Goal: Information Seeking & Learning: Learn about a topic

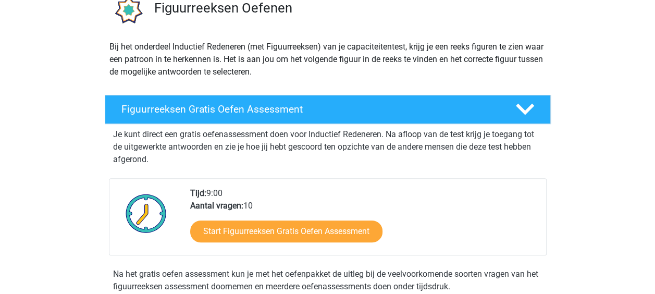
scroll to position [104, 0]
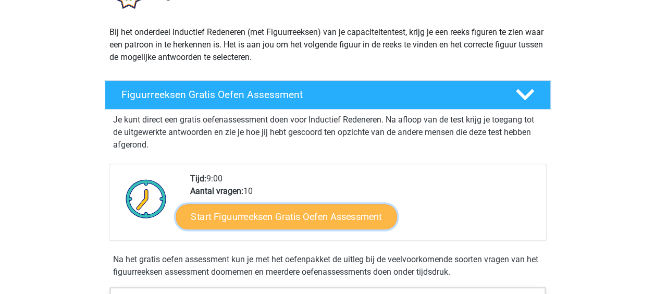
click at [339, 214] on link "Start Figuurreeksen Gratis Oefen Assessment" at bounding box center [286, 216] width 221 height 25
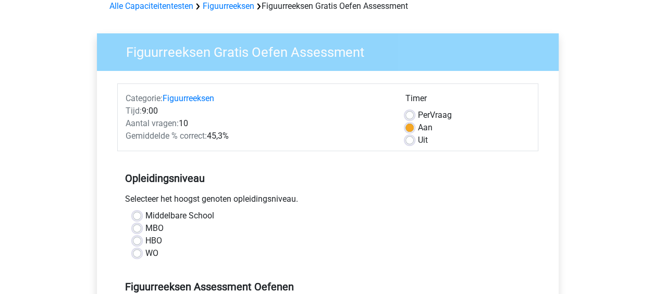
scroll to position [104, 0]
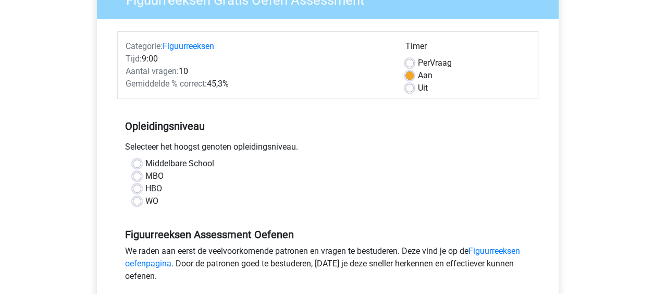
click at [145, 190] on label "HBO" at bounding box center [153, 188] width 17 height 12
click at [137, 190] on input "HBO" at bounding box center [137, 187] width 8 height 10
radio input "true"
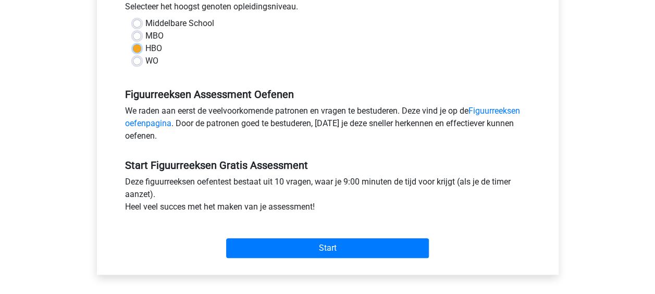
scroll to position [260, 0]
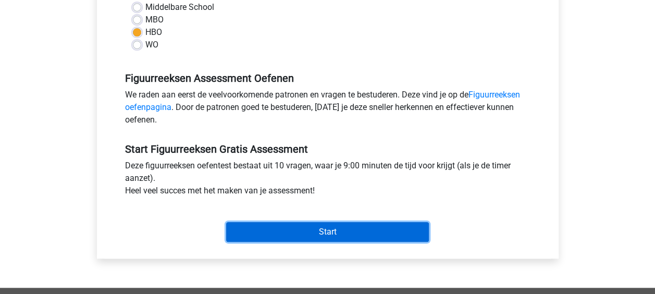
click at [331, 228] on input "Start" at bounding box center [327, 232] width 203 height 20
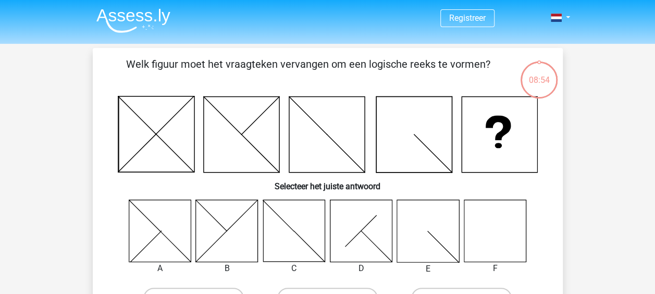
click at [494, 230] on icon at bounding box center [494, 230] width 62 height 62
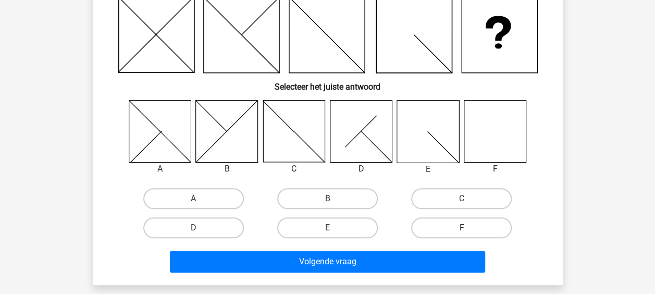
scroll to position [104, 0]
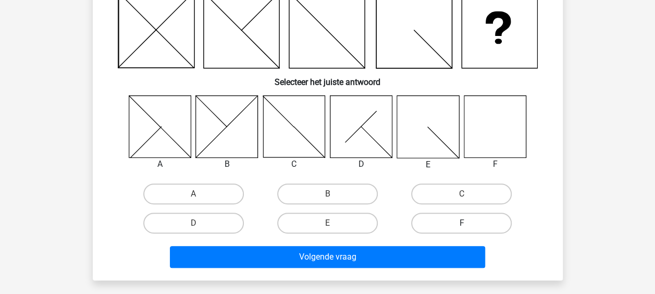
click at [457, 223] on label "F" at bounding box center [461, 222] width 101 height 21
click at [461, 223] on input "F" at bounding box center [464, 226] width 7 height 7
radio input "true"
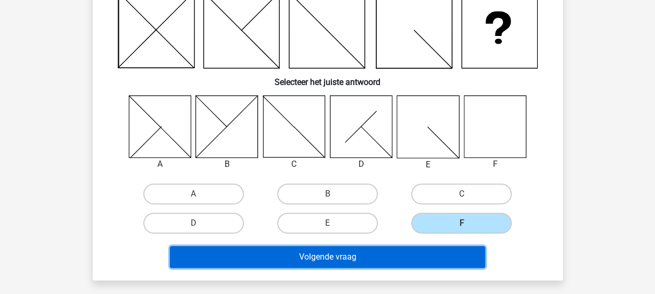
click at [362, 250] on button "Volgende vraag" at bounding box center [327, 257] width 315 height 22
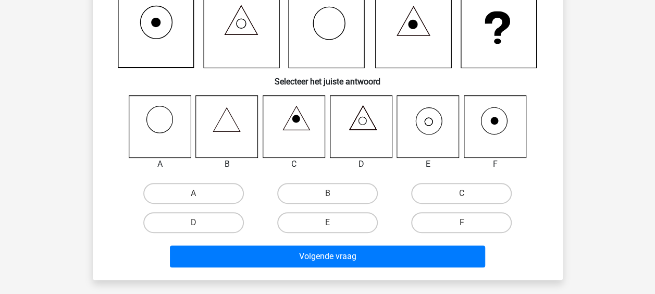
scroll to position [48, 0]
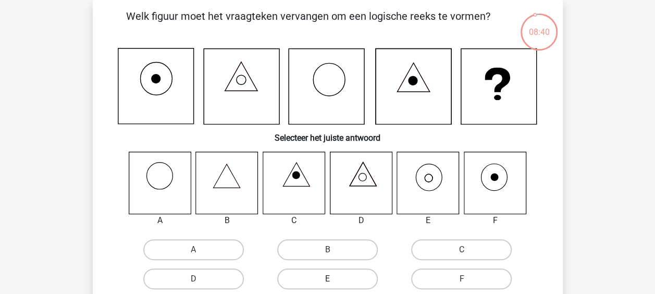
click at [331, 278] on label "E" at bounding box center [327, 278] width 101 height 21
click at [331, 279] on input "E" at bounding box center [330, 282] width 7 height 7
radio input "true"
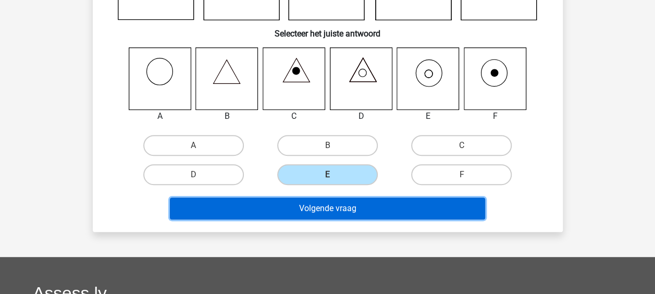
click at [401, 210] on button "Volgende vraag" at bounding box center [327, 208] width 315 height 22
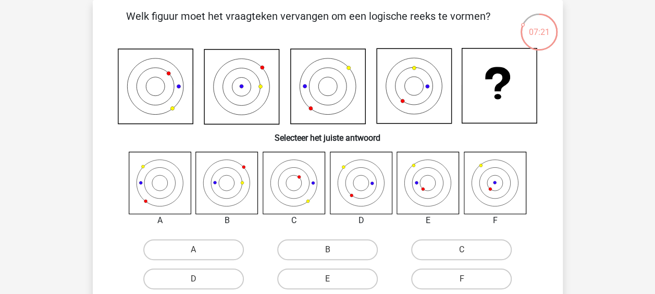
click at [501, 180] on icon at bounding box center [494, 183] width 62 height 62
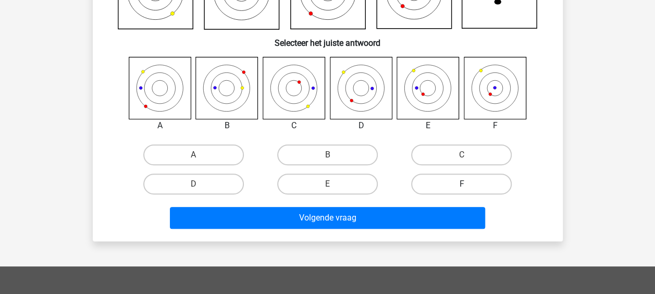
scroll to position [152, 0]
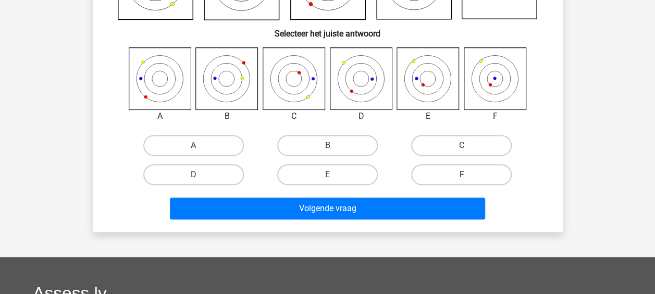
click at [459, 174] on label "F" at bounding box center [461, 174] width 101 height 21
click at [461, 174] on input "F" at bounding box center [464, 177] width 7 height 7
radio input "true"
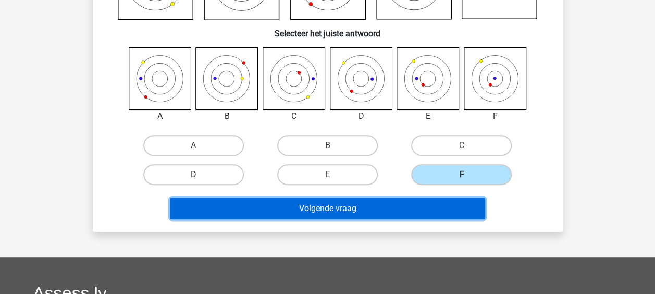
click at [369, 207] on button "Volgende vraag" at bounding box center [327, 208] width 315 height 22
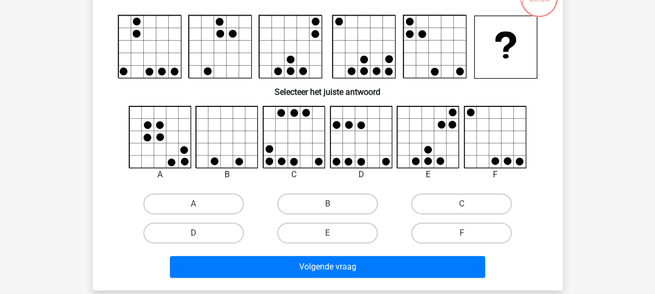
scroll to position [104, 0]
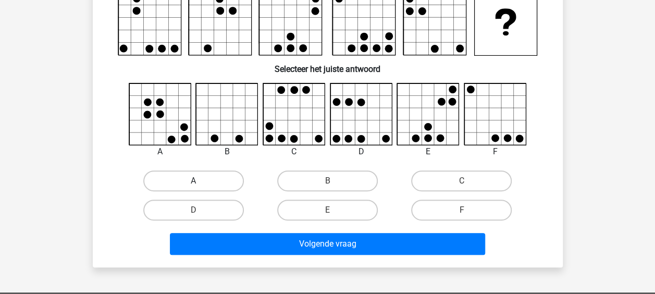
click at [215, 182] on label "A" at bounding box center [193, 180] width 101 height 21
click at [200, 182] on input "A" at bounding box center [196, 184] width 7 height 7
radio input "true"
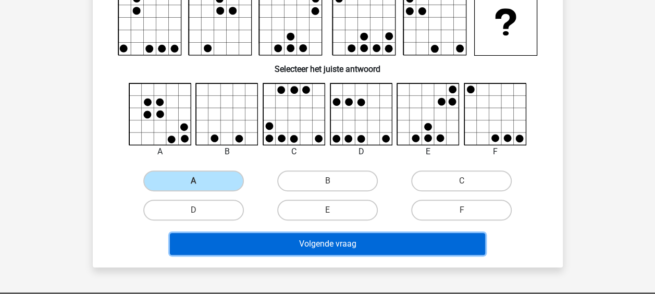
click at [332, 244] on button "Volgende vraag" at bounding box center [327, 244] width 315 height 22
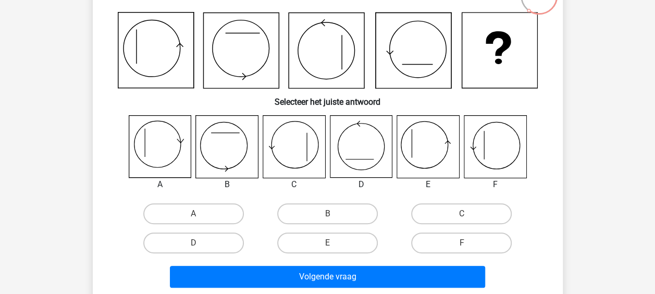
scroll to position [100, 0]
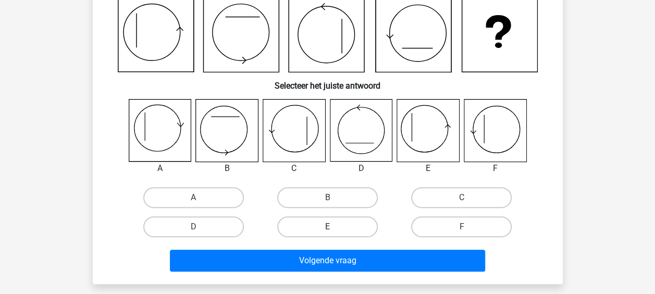
click at [336, 226] on label "E" at bounding box center [327, 226] width 101 height 21
click at [334, 227] on input "E" at bounding box center [330, 230] width 7 height 7
radio input "true"
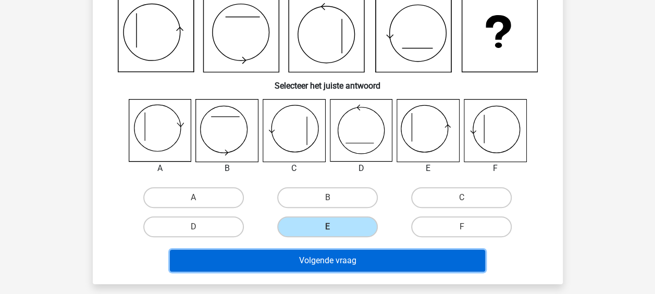
click at [340, 257] on button "Volgende vraag" at bounding box center [327, 260] width 315 height 22
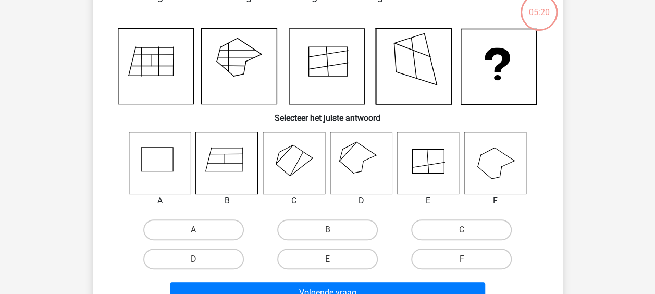
scroll to position [48, 0]
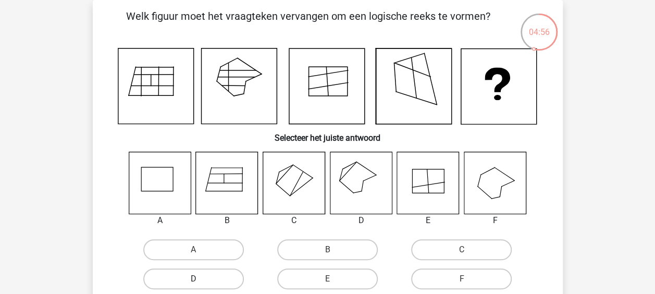
click at [225, 278] on label "D" at bounding box center [193, 278] width 101 height 21
click at [200, 279] on input "D" at bounding box center [196, 282] width 7 height 7
radio input "true"
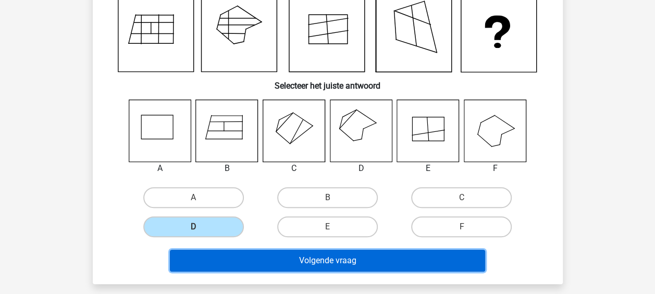
click at [374, 260] on button "Volgende vraag" at bounding box center [327, 260] width 315 height 22
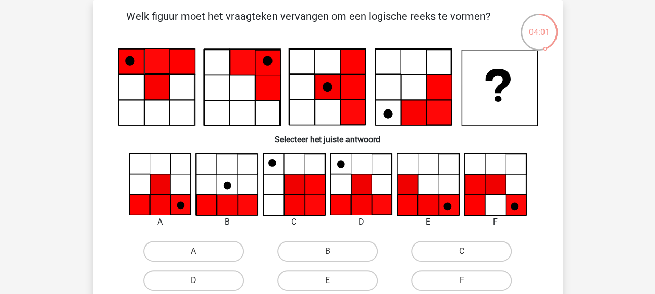
click at [199, 254] on input "A" at bounding box center [196, 254] width 7 height 7
radio input "true"
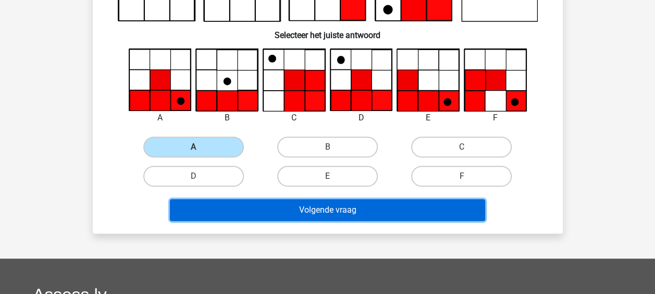
click at [315, 216] on button "Volgende vraag" at bounding box center [327, 210] width 315 height 22
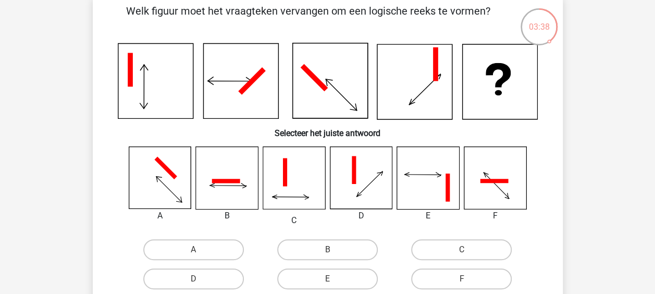
scroll to position [104, 0]
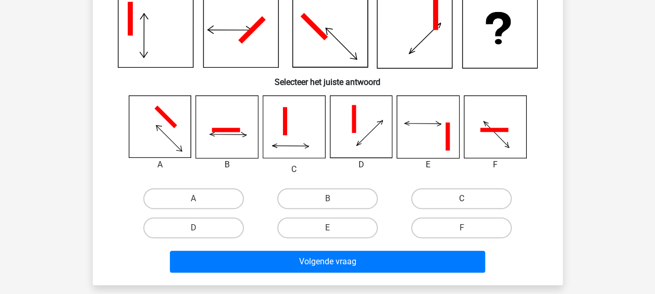
click at [465, 196] on label "C" at bounding box center [461, 198] width 101 height 21
click at [465, 198] on input "C" at bounding box center [464, 201] width 7 height 7
radio input "true"
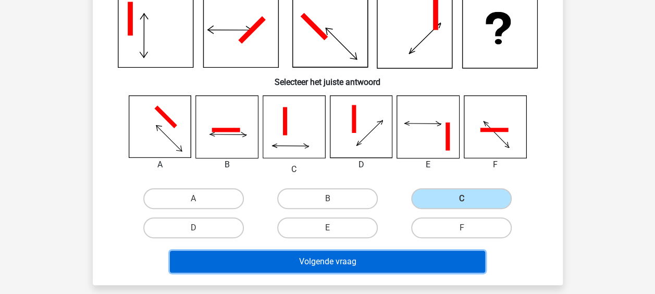
click at [352, 259] on button "Volgende vraag" at bounding box center [327, 261] width 315 height 22
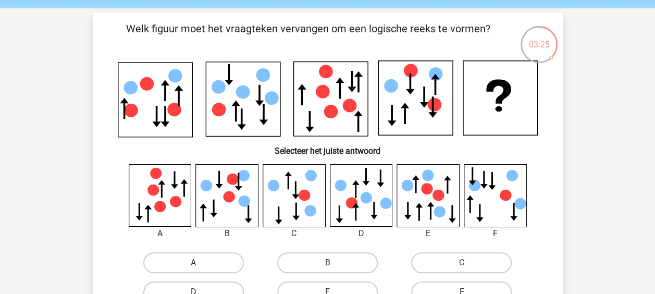
scroll to position [52, 0]
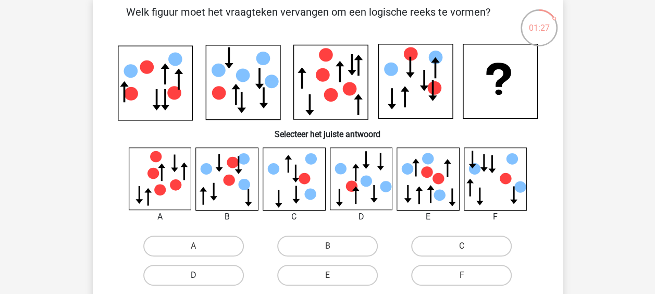
click at [214, 279] on label "D" at bounding box center [193, 275] width 101 height 21
click at [200, 279] on input "D" at bounding box center [196, 278] width 7 height 7
radio input "true"
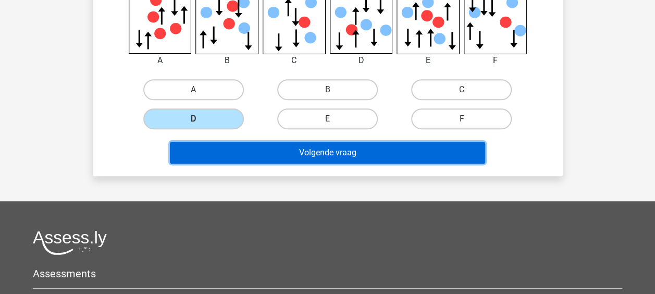
click at [354, 154] on button "Volgende vraag" at bounding box center [327, 153] width 315 height 22
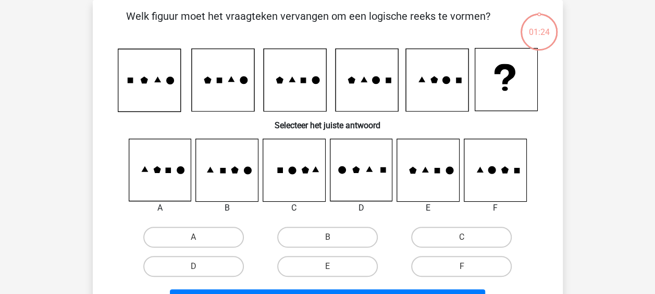
scroll to position [48, 0]
click at [309, 262] on label "E" at bounding box center [327, 266] width 101 height 21
click at [327, 266] on input "E" at bounding box center [330, 269] width 7 height 7
radio input "true"
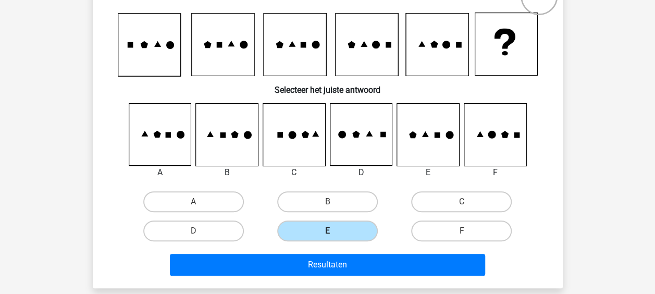
scroll to position [100, 0]
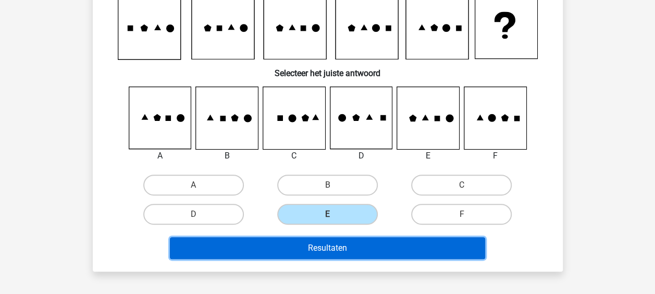
click at [319, 250] on button "Resultaten" at bounding box center [327, 248] width 315 height 22
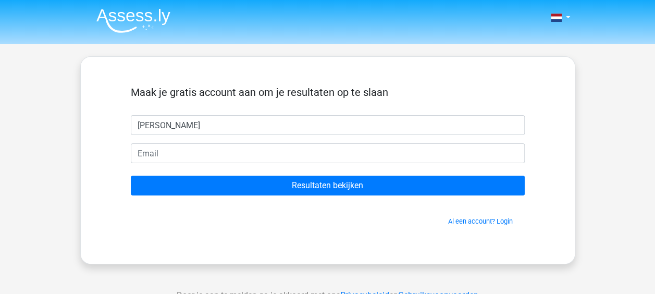
type input "[PERSON_NAME]"
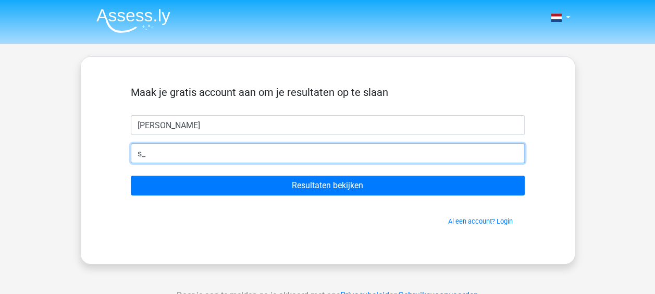
type input "[EMAIL_ADDRESS][DOMAIN_NAME]"
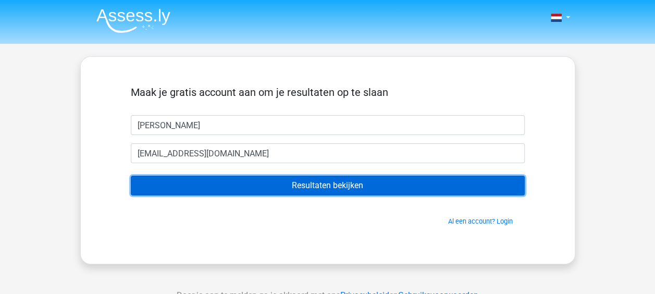
click at [328, 186] on input "Resultaten bekijken" at bounding box center [328, 186] width 394 height 20
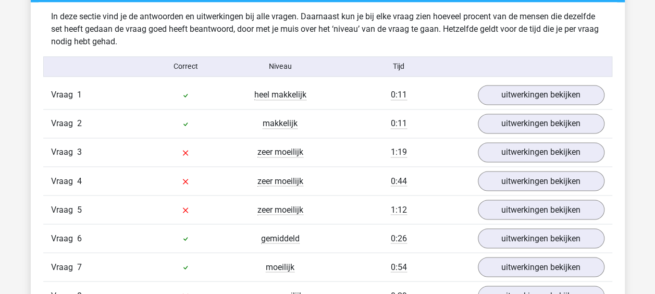
scroll to position [833, 0]
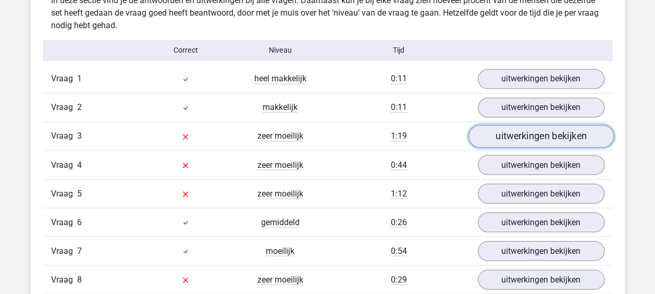
click at [511, 132] on link "uitwerkingen bekijken" at bounding box center [540, 135] width 145 height 23
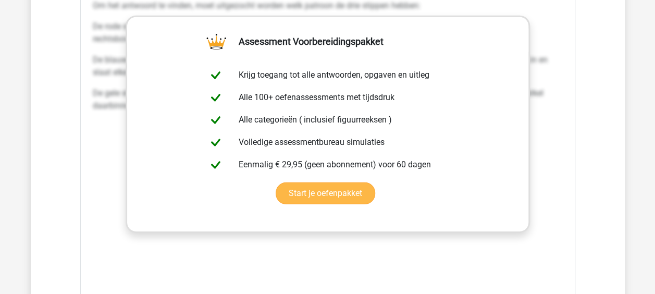
scroll to position [1510, 0]
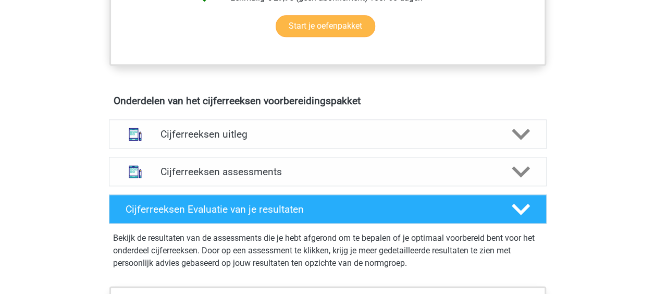
scroll to position [573, 0]
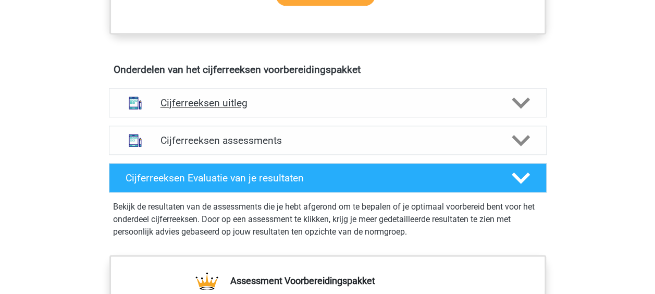
click at [521, 110] on icon at bounding box center [520, 103] width 18 height 18
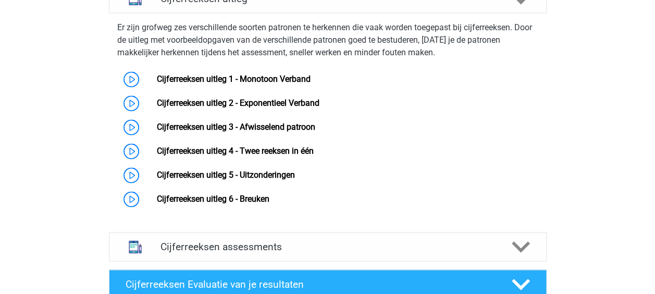
scroll to position [729, 0]
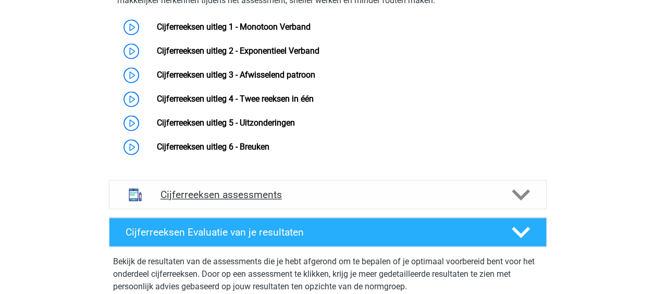
click at [523, 200] on polygon at bounding box center [520, 194] width 18 height 11
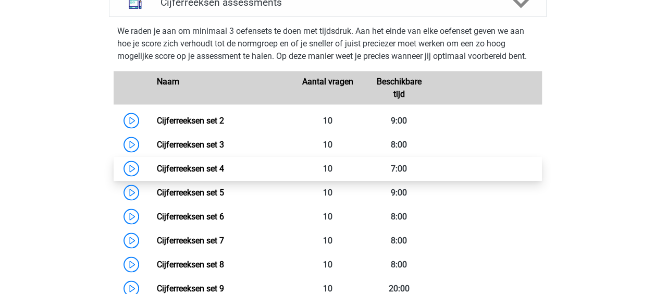
scroll to position [937, 0]
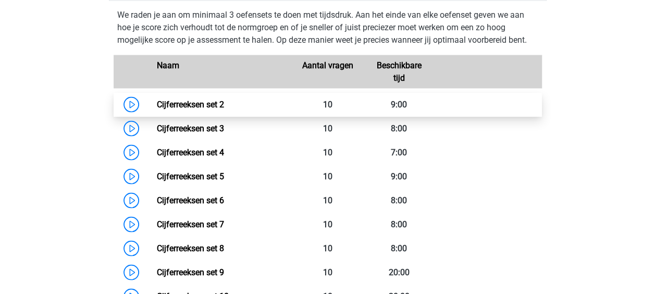
click at [216, 109] on link "Cijferreeksen set 2" at bounding box center [190, 104] width 67 height 10
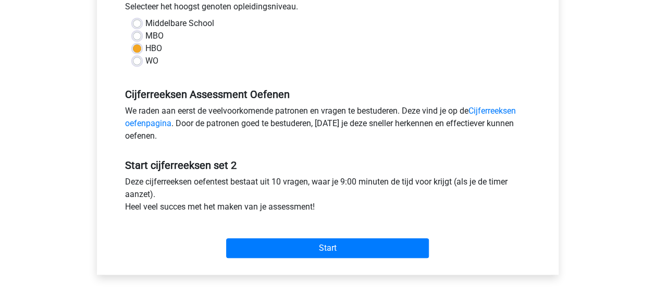
scroll to position [260, 0]
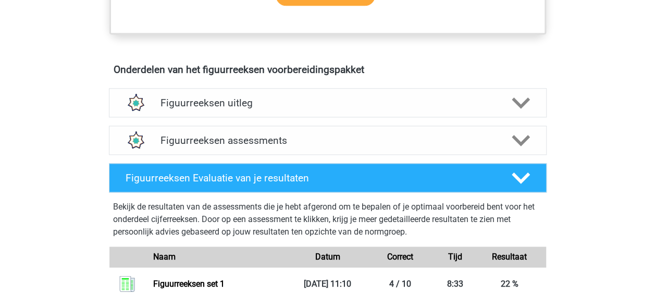
scroll to position [521, 0]
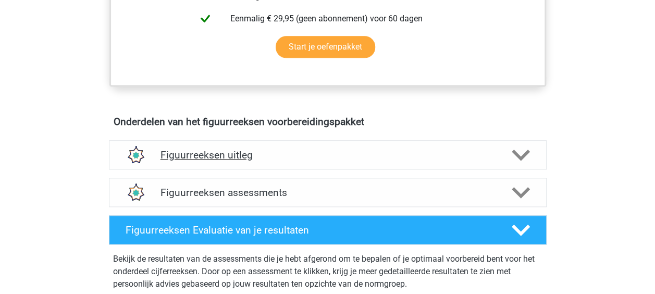
click at [524, 153] on polygon at bounding box center [520, 154] width 18 height 11
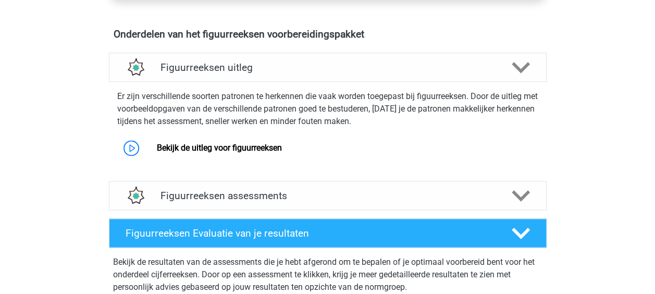
scroll to position [625, 0]
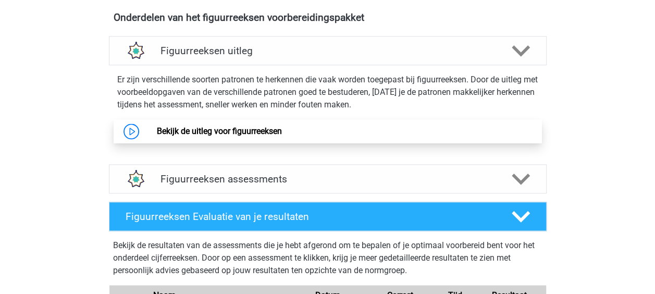
click at [227, 135] on link "Bekijk de uitleg voor figuurreeksen" at bounding box center [219, 131] width 125 height 10
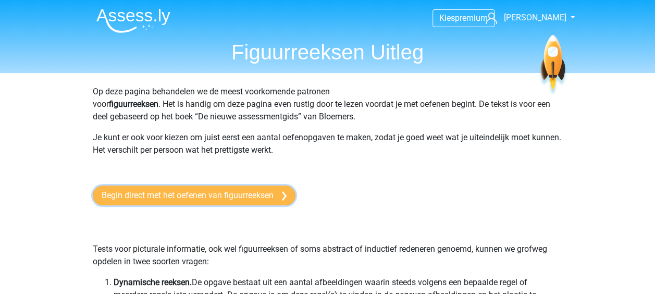
click at [262, 190] on link "Begin direct met het oefenen van figuurreeksen" at bounding box center [194, 195] width 203 height 20
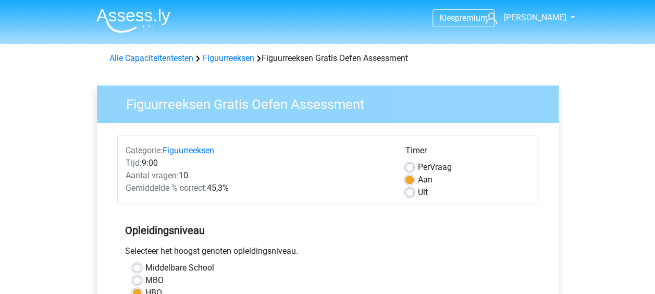
scroll to position [52, 0]
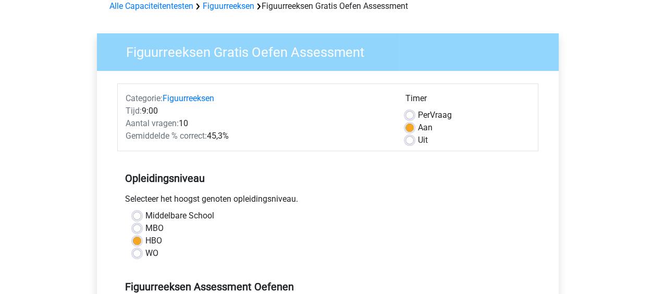
click at [145, 229] on label "MBO" at bounding box center [154, 228] width 18 height 12
click at [137, 229] on input "MBO" at bounding box center [137, 227] width 8 height 10
radio input "true"
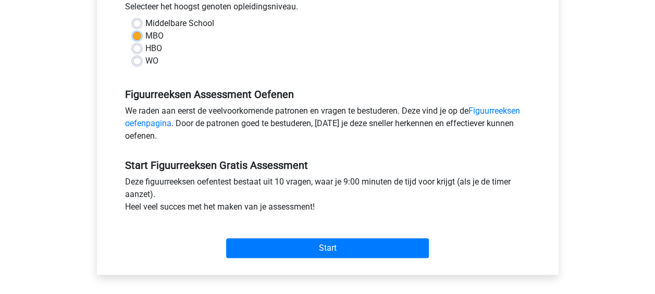
scroll to position [260, 0]
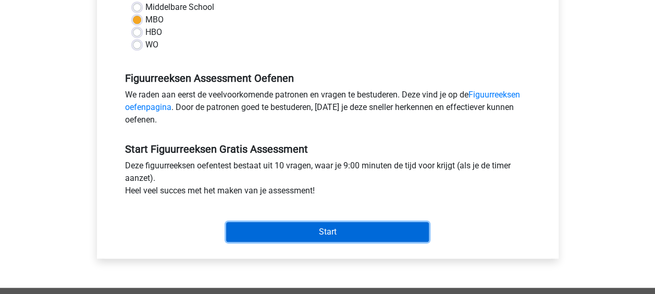
click at [344, 230] on input "Start" at bounding box center [327, 232] width 203 height 20
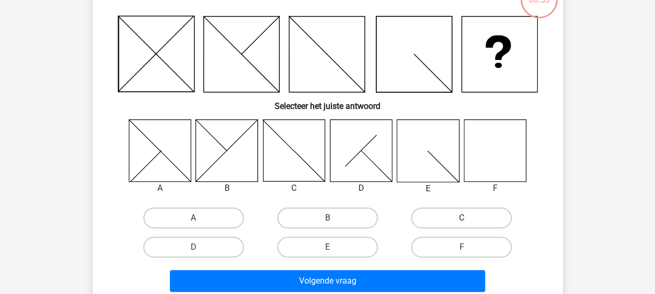
scroll to position [104, 0]
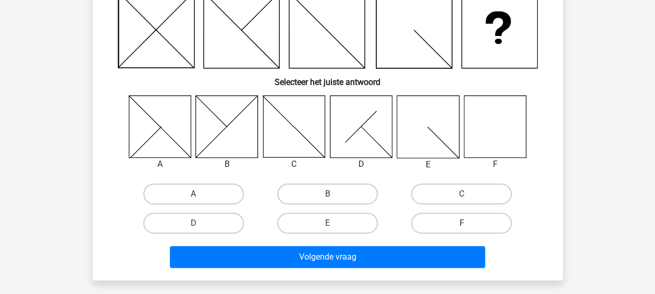
click at [456, 218] on label "F" at bounding box center [461, 222] width 101 height 21
click at [461, 223] on input "F" at bounding box center [464, 226] width 7 height 7
radio input "true"
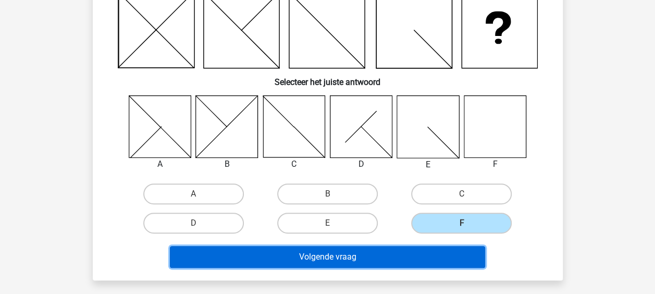
click at [367, 253] on button "Volgende vraag" at bounding box center [327, 257] width 315 height 22
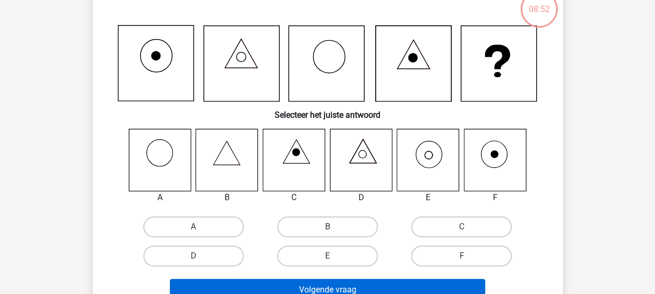
scroll to position [48, 0]
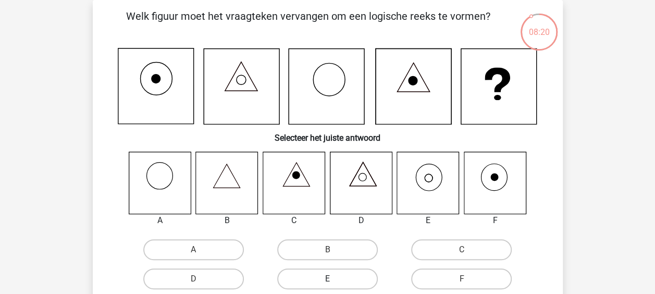
click at [343, 277] on label "E" at bounding box center [327, 278] width 101 height 21
click at [334, 279] on input "E" at bounding box center [330, 282] width 7 height 7
radio input "true"
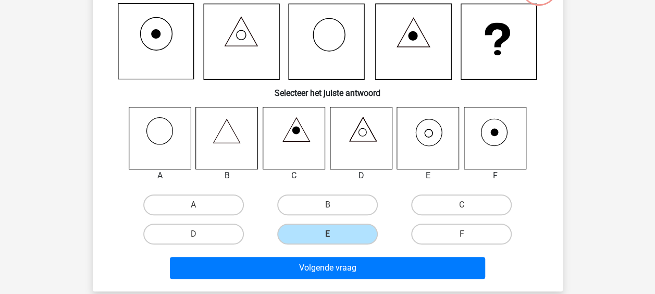
scroll to position [152, 0]
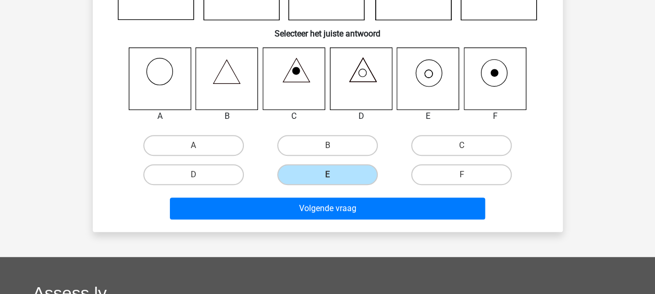
click at [405, 197] on div "Volgende vraag" at bounding box center [327, 206] width 436 height 34
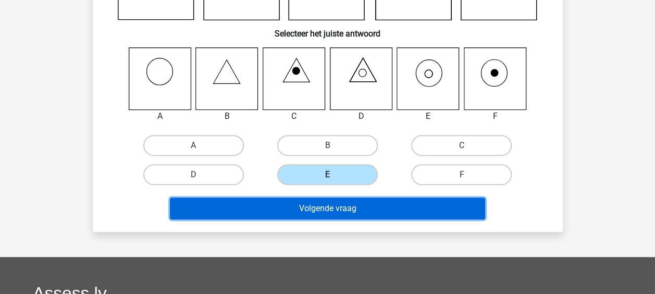
click at [392, 204] on button "Volgende vraag" at bounding box center [327, 208] width 315 height 22
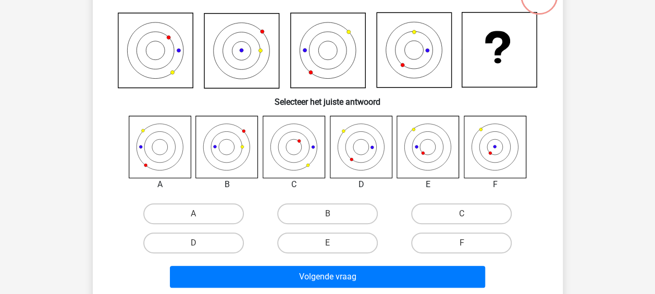
scroll to position [100, 0]
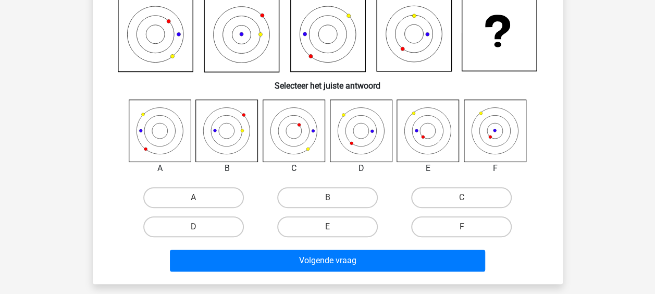
click at [463, 229] on input "F" at bounding box center [464, 230] width 7 height 7
radio input "true"
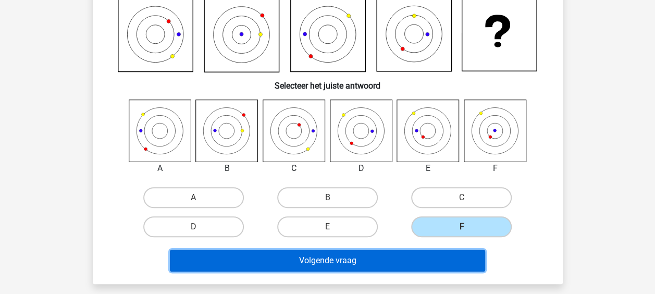
click at [392, 257] on button "Volgende vraag" at bounding box center [327, 260] width 315 height 22
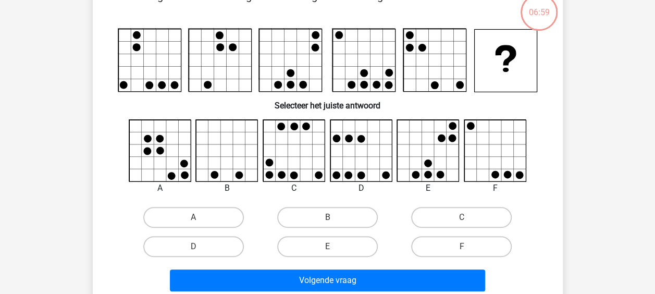
scroll to position [48, 0]
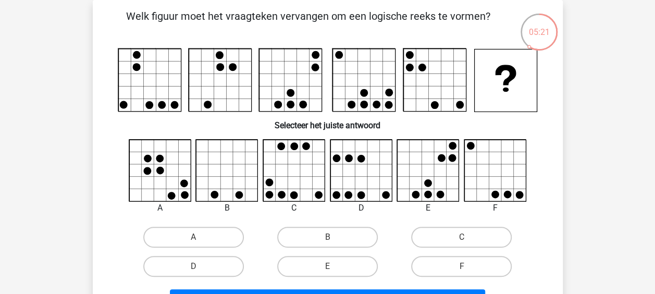
click at [137, 67] on circle at bounding box center [136, 67] width 8 height 8
click at [205, 262] on label "D" at bounding box center [193, 266] width 101 height 21
click at [200, 266] on input "D" at bounding box center [196, 269] width 7 height 7
radio input "true"
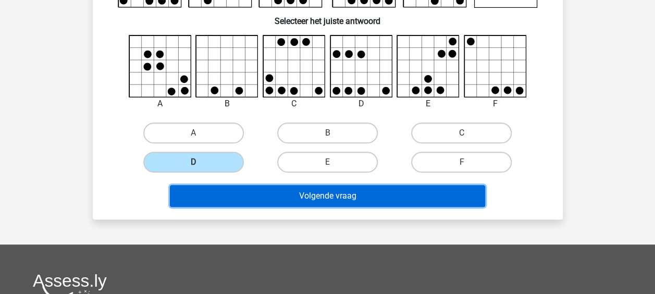
click at [345, 199] on button "Volgende vraag" at bounding box center [327, 196] width 315 height 22
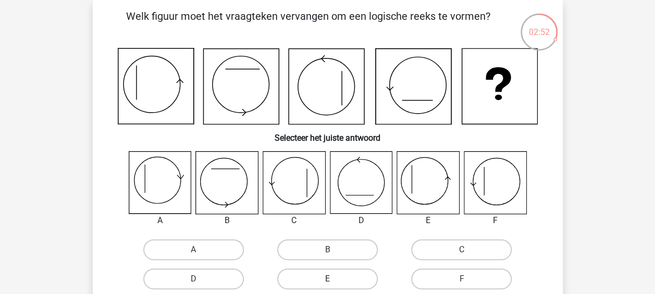
click at [339, 276] on label "E" at bounding box center [327, 278] width 101 height 21
click at [334, 279] on input "E" at bounding box center [330, 282] width 7 height 7
radio input "true"
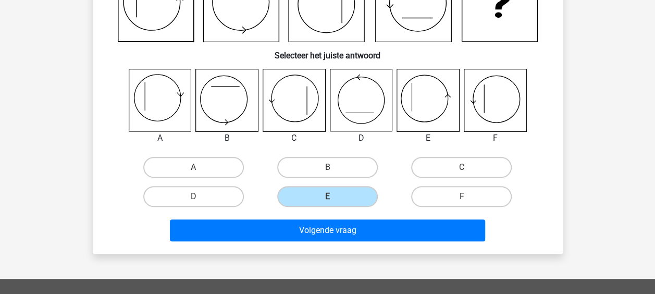
scroll to position [204, 0]
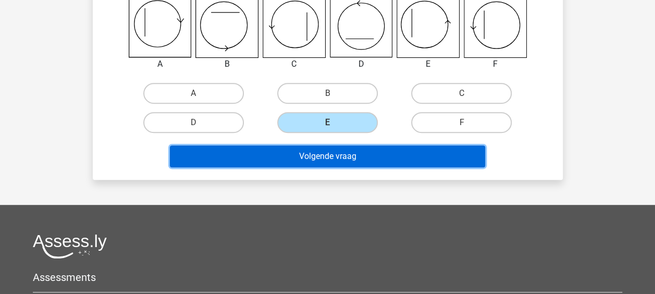
click at [366, 155] on button "Volgende vraag" at bounding box center [327, 156] width 315 height 22
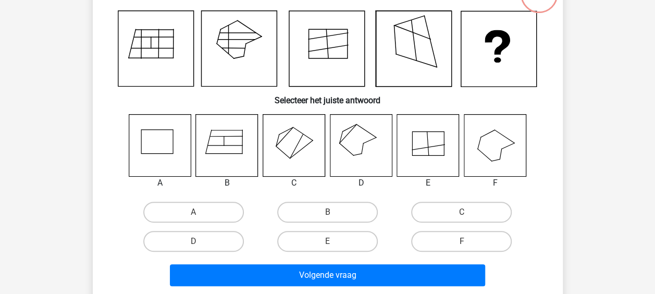
scroll to position [48, 0]
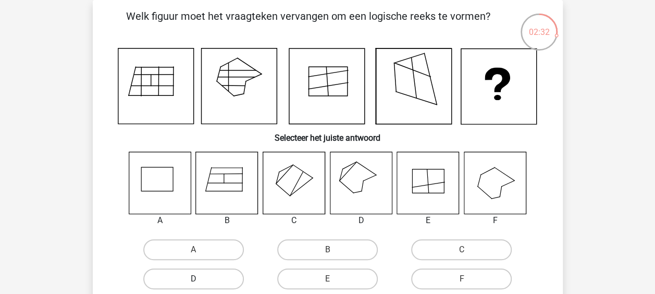
click at [217, 279] on label "D" at bounding box center [193, 278] width 101 height 21
click at [200, 279] on input "D" at bounding box center [196, 282] width 7 height 7
radio input "true"
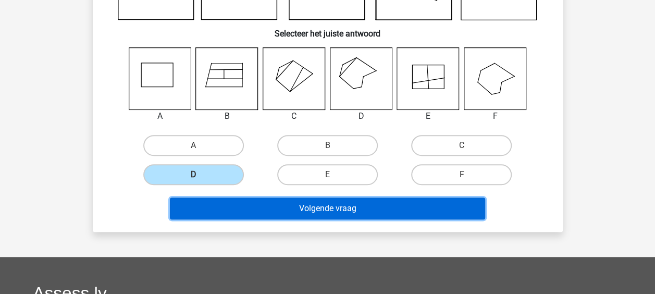
click at [366, 211] on button "Volgende vraag" at bounding box center [327, 208] width 315 height 22
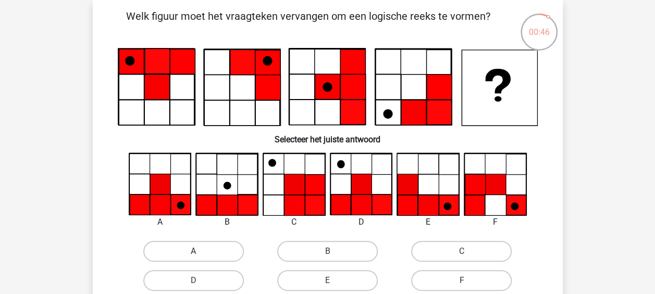
click at [195, 244] on label "A" at bounding box center [193, 251] width 101 height 21
click at [195, 251] on input "A" at bounding box center [196, 254] width 7 height 7
radio input "true"
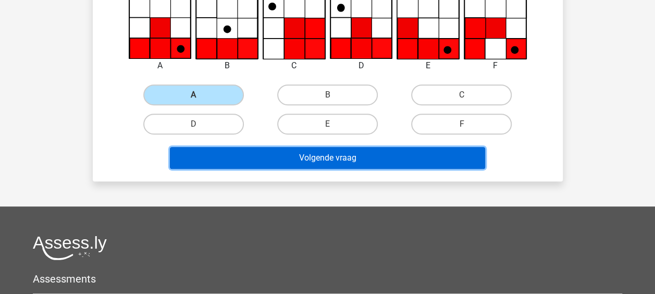
click at [350, 159] on button "Volgende vraag" at bounding box center [327, 158] width 315 height 22
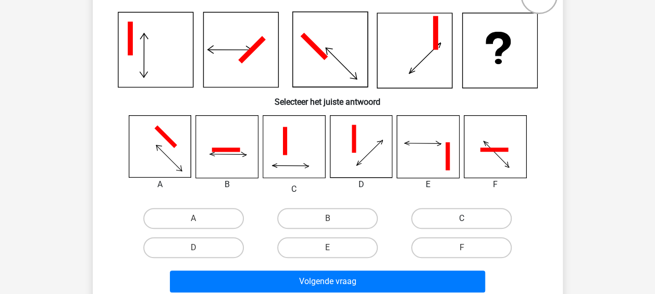
scroll to position [100, 0]
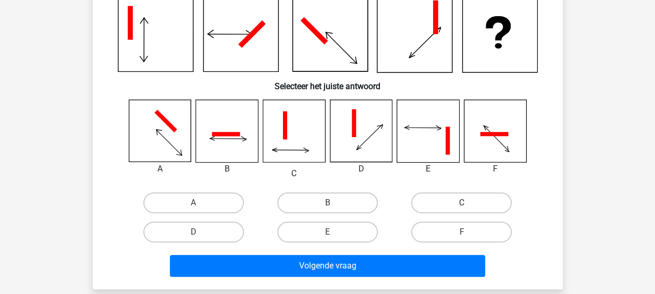
click at [448, 196] on label "C" at bounding box center [461, 202] width 101 height 21
click at [461, 203] on input "C" at bounding box center [464, 206] width 7 height 7
radio input "true"
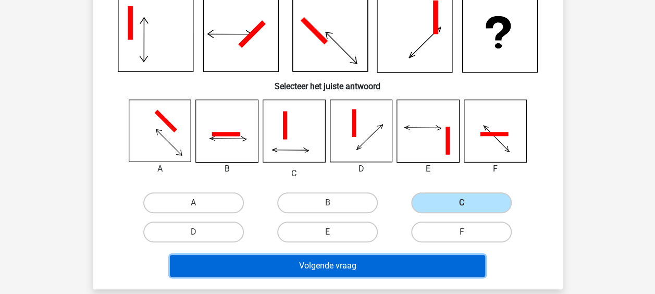
click at [345, 260] on button "Volgende vraag" at bounding box center [327, 266] width 315 height 22
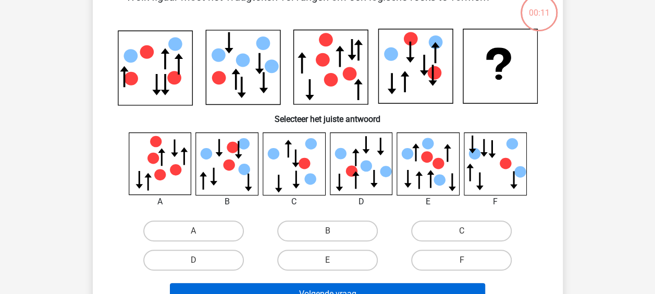
scroll to position [48, 0]
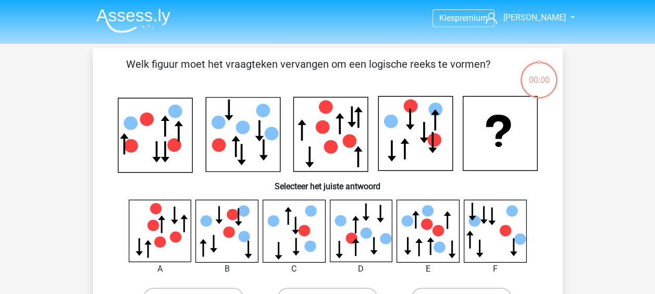
scroll to position [48, 0]
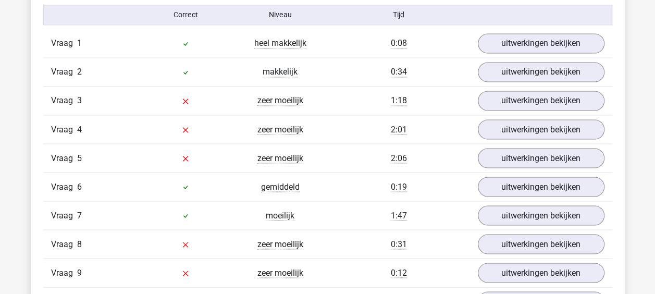
scroll to position [885, 0]
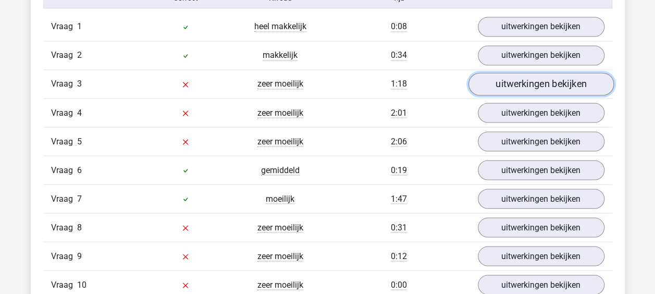
click at [502, 84] on link "uitwerkingen bekijken" at bounding box center [540, 83] width 145 height 23
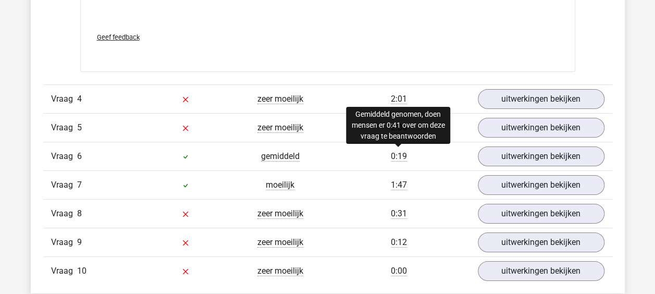
scroll to position [1823, 0]
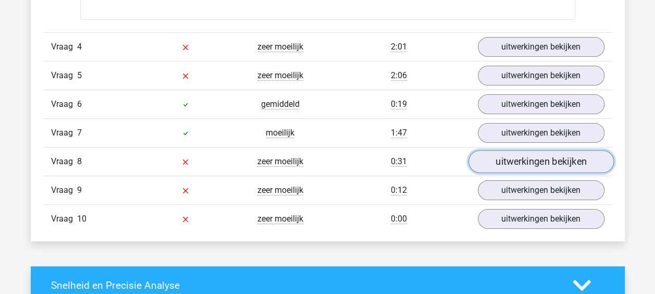
click at [517, 153] on link "uitwerkingen bekijken" at bounding box center [540, 162] width 145 height 23
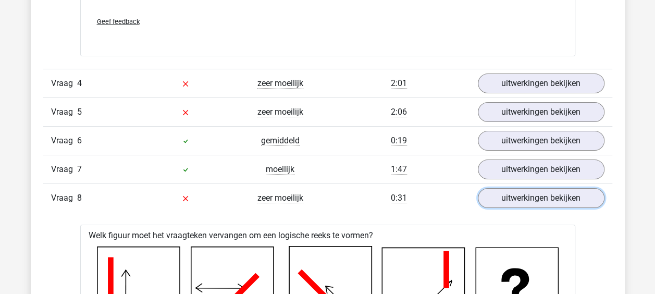
scroll to position [1771, 0]
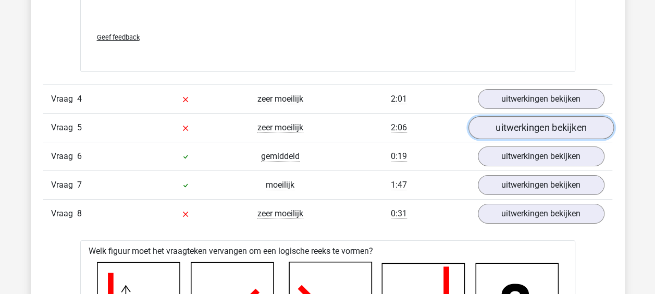
click at [506, 121] on link "uitwerkingen bekijken" at bounding box center [540, 128] width 145 height 23
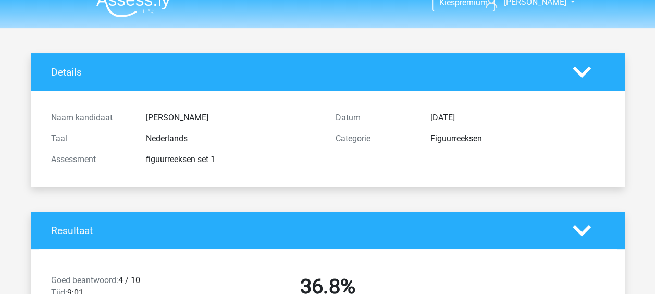
scroll to position [0, 0]
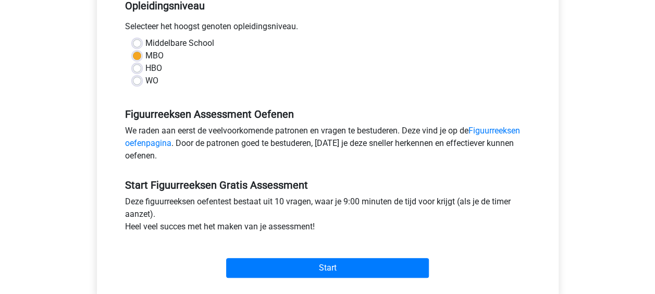
scroll to position [208, 0]
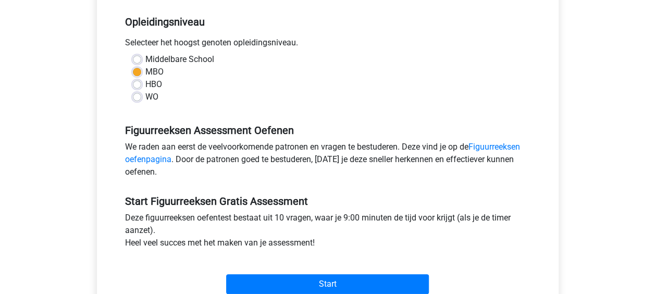
click at [145, 55] on label "Middelbare School" at bounding box center [179, 59] width 69 height 12
click at [137, 55] on input "Middelbare School" at bounding box center [137, 58] width 8 height 10
radio input "true"
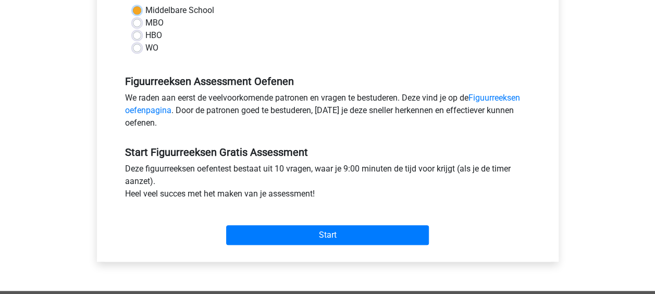
scroll to position [260, 0]
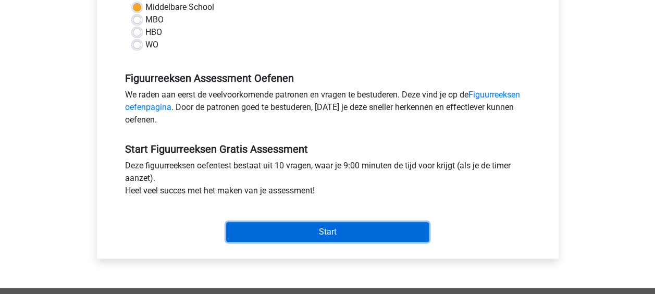
click at [356, 230] on input "Start" at bounding box center [327, 232] width 203 height 20
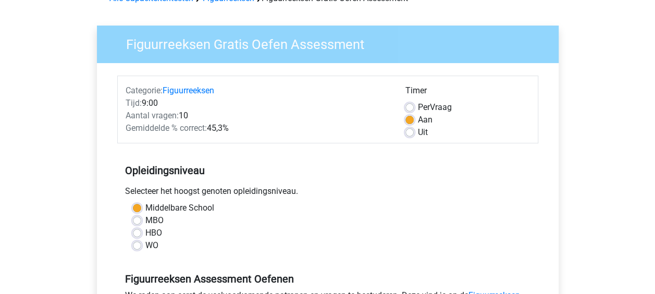
scroll to position [0, 0]
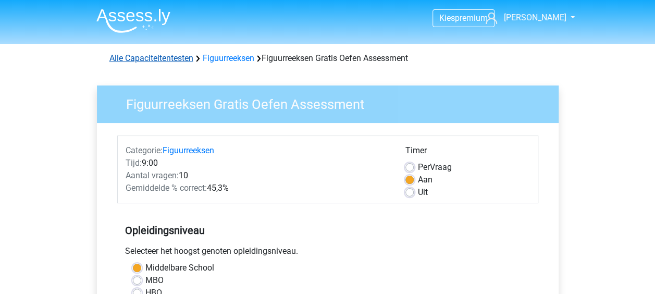
click at [155, 57] on link "Alle Capaciteitentesten" at bounding box center [151, 58] width 84 height 10
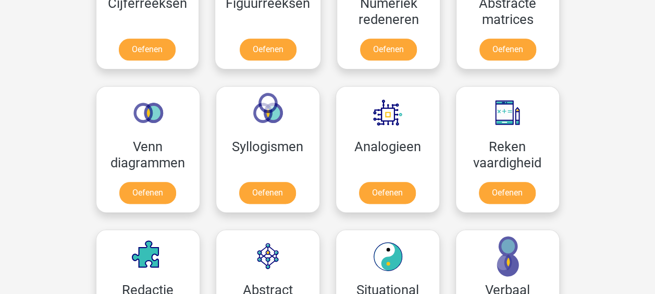
scroll to position [598, 0]
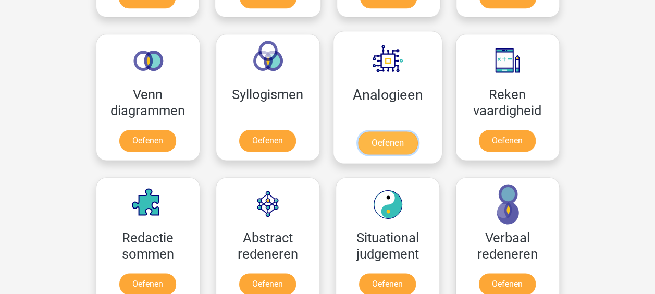
click at [394, 135] on link "Oefenen" at bounding box center [386, 142] width 59 height 23
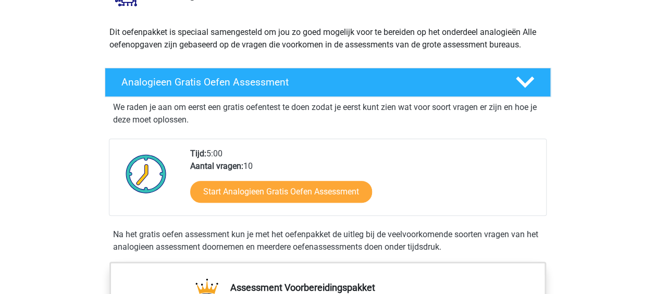
scroll to position [156, 0]
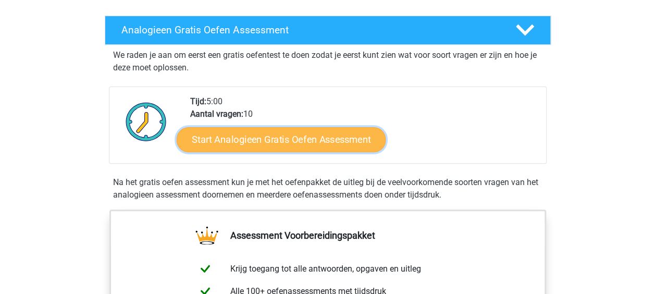
click at [321, 140] on link "Start Analogieen Gratis Oefen Assessment" at bounding box center [281, 139] width 209 height 25
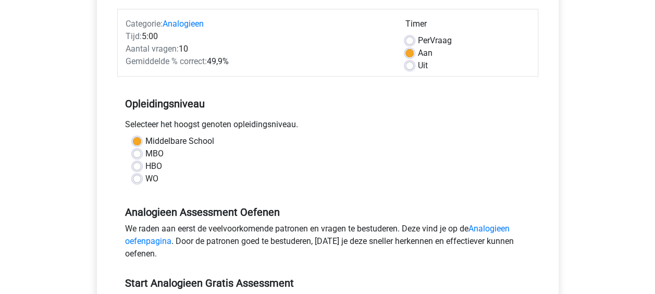
scroll to position [156, 0]
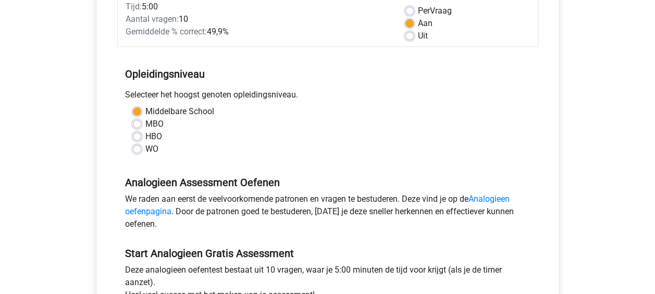
click at [145, 133] on label "HBO" at bounding box center [153, 136] width 17 height 12
click at [136, 133] on input "HBO" at bounding box center [137, 135] width 8 height 10
radio input "true"
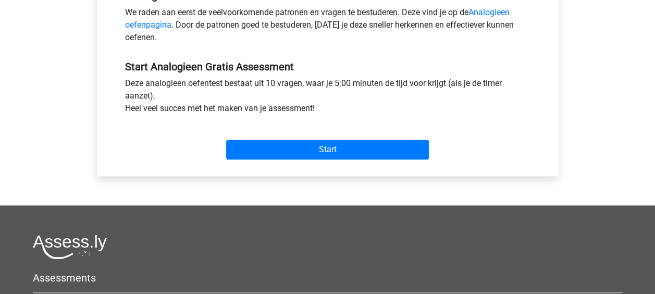
scroll to position [365, 0]
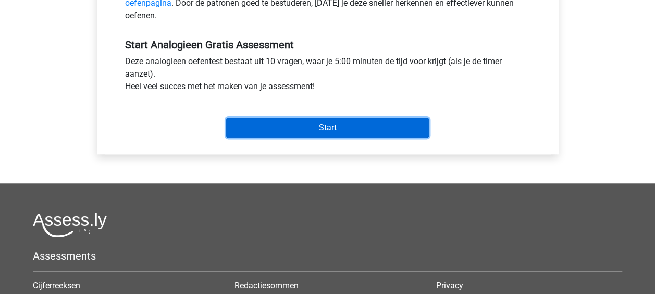
click at [306, 124] on input "Start" at bounding box center [327, 128] width 203 height 20
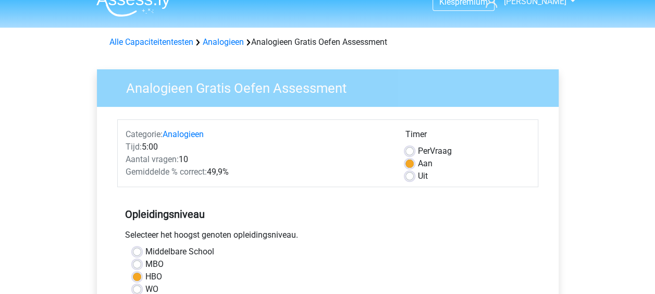
scroll to position [0, 0]
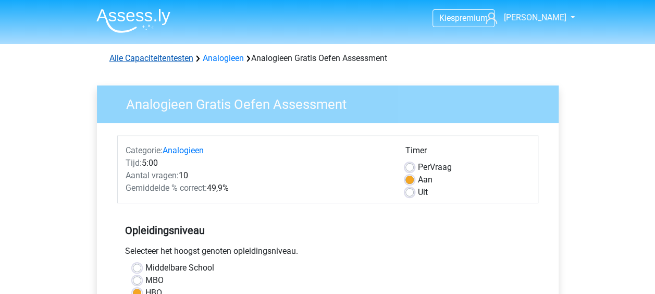
click at [173, 57] on link "Alle Capaciteitentesten" at bounding box center [151, 58] width 84 height 10
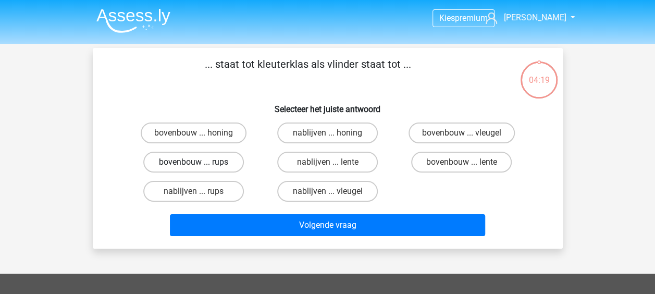
click at [217, 162] on label "bovenbouw ... rups" at bounding box center [193, 162] width 101 height 21
click at [200, 162] on input "bovenbouw ... rups" at bounding box center [196, 165] width 7 height 7
radio input "true"
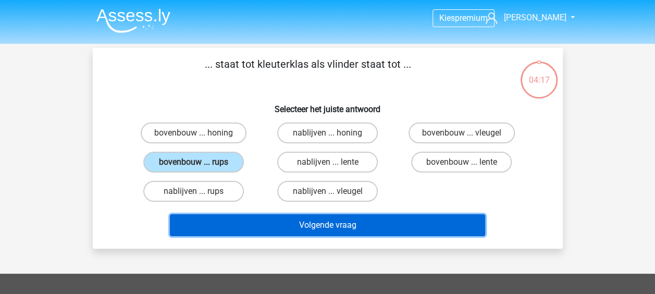
click at [345, 218] on button "Volgende vraag" at bounding box center [327, 225] width 315 height 22
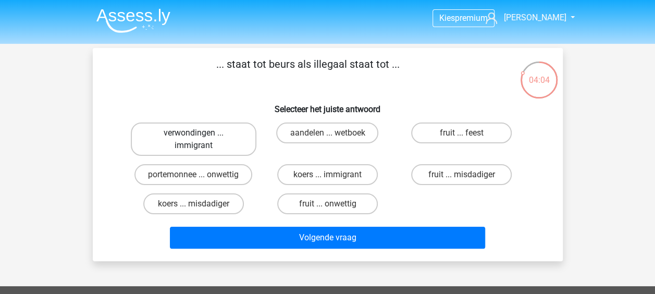
click at [219, 142] on label "verwondingen ... immigrant" at bounding box center [194, 138] width 126 height 33
click at [200, 140] on input "verwondingen ... immigrant" at bounding box center [196, 136] width 7 height 7
radio input "true"
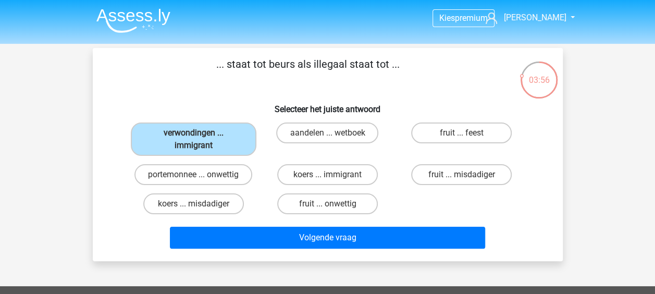
click at [422, 196] on div "verwondingen ... immigrant aandelen ... wetboek fruit ... feest portemonnee ...…" at bounding box center [328, 168] width 402 height 100
click at [321, 166] on label "koers ... immigrant" at bounding box center [327, 174] width 101 height 21
click at [327, 174] on input "koers ... immigrant" at bounding box center [330, 177] width 7 height 7
radio input "true"
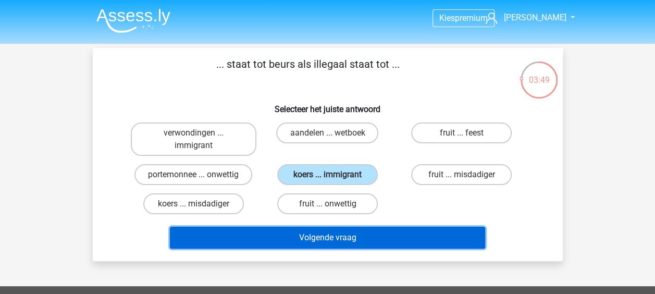
click at [304, 237] on button "Volgende vraag" at bounding box center [327, 238] width 315 height 22
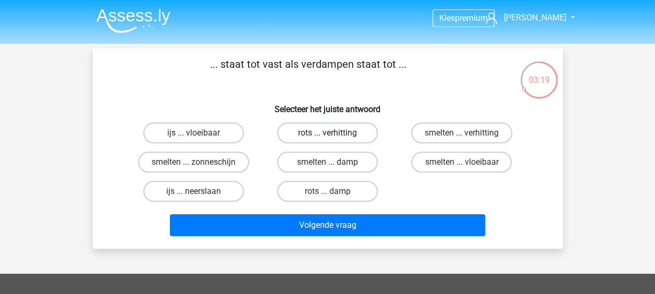
click at [295, 136] on label "rots ... verhitting" at bounding box center [327, 132] width 101 height 21
click at [327, 136] on input "rots ... verhitting" at bounding box center [330, 136] width 7 height 7
radio input "true"
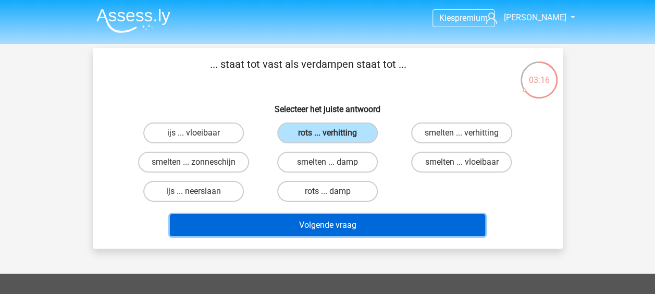
click at [316, 219] on button "Volgende vraag" at bounding box center [327, 225] width 315 height 22
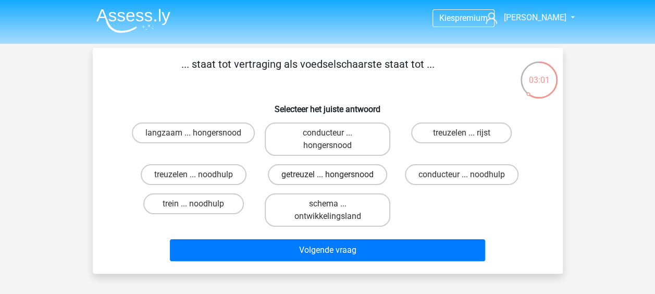
click at [343, 176] on label "getreuzel ... hongersnood" at bounding box center [327, 174] width 119 height 21
click at [334, 176] on input "getreuzel ... hongersnood" at bounding box center [330, 177] width 7 height 7
radio input "true"
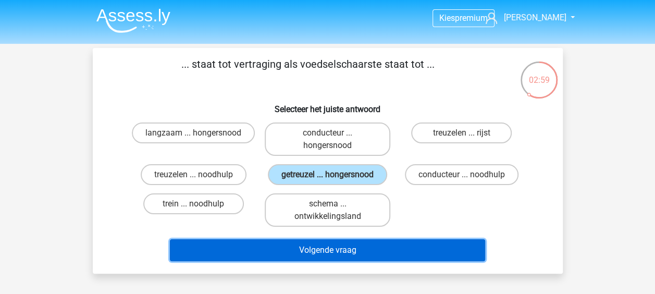
click at [334, 248] on button "Volgende vraag" at bounding box center [327, 250] width 315 height 22
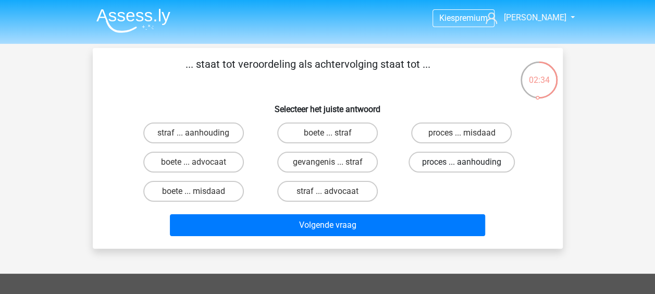
click at [435, 165] on label "proces ... aanhouding" at bounding box center [461, 162] width 106 height 21
click at [461, 165] on input "proces ... aanhouding" at bounding box center [464, 165] width 7 height 7
radio input "true"
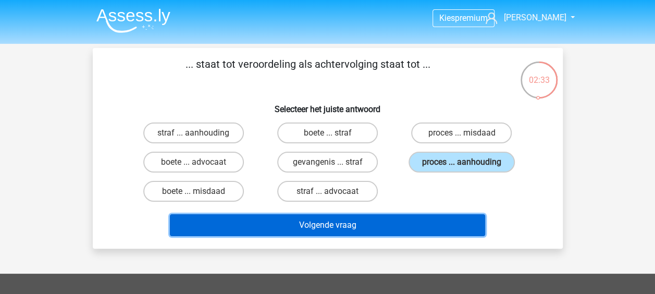
click at [345, 224] on button "Volgende vraag" at bounding box center [327, 225] width 315 height 22
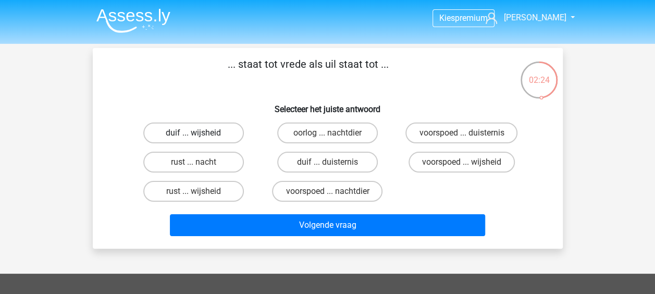
click at [182, 134] on label "duif ... wijsheid" at bounding box center [193, 132] width 101 height 21
click at [193, 134] on input "duif ... wijsheid" at bounding box center [196, 136] width 7 height 7
radio input "true"
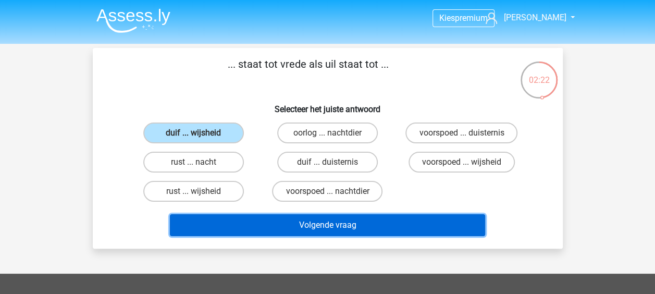
click at [322, 231] on button "Volgende vraag" at bounding box center [327, 225] width 315 height 22
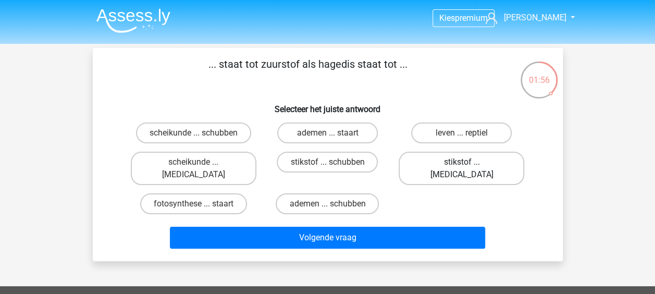
click at [454, 166] on label "stikstof ... krokodil" at bounding box center [461, 168] width 126 height 33
click at [461, 166] on input "stikstof ... krokodil" at bounding box center [464, 165] width 7 height 7
radio input "true"
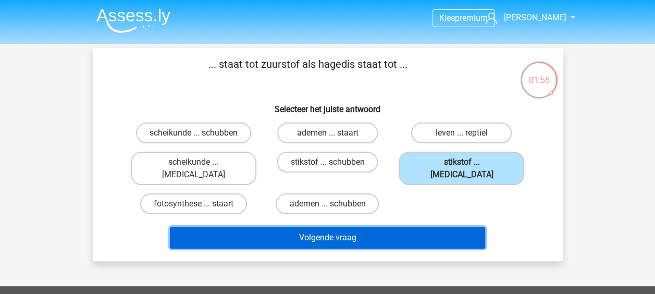
click at [342, 227] on button "Volgende vraag" at bounding box center [327, 238] width 315 height 22
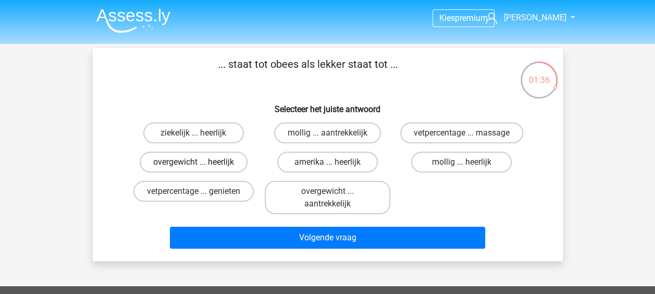
click at [204, 156] on label "overgewicht ... heerlijk" at bounding box center [194, 162] width 108 height 21
click at [200, 162] on input "overgewicht ... heerlijk" at bounding box center [196, 165] width 7 height 7
radio input "true"
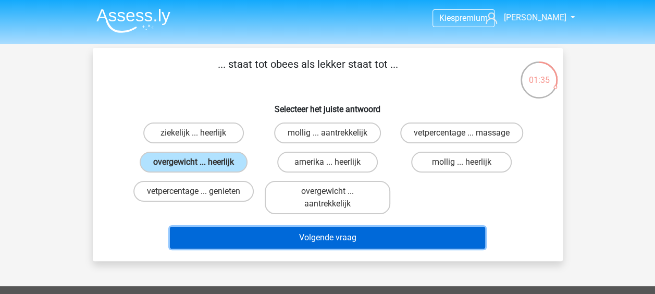
click at [315, 233] on button "Volgende vraag" at bounding box center [327, 238] width 315 height 22
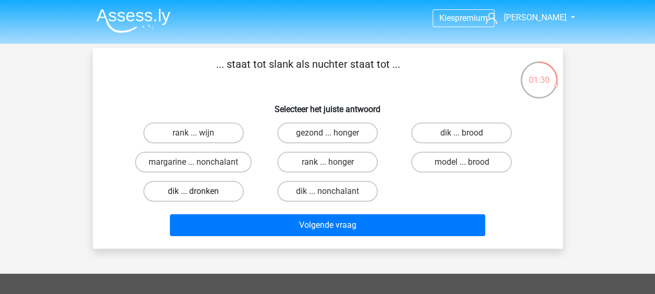
click at [207, 192] on label "dik ... dronken" at bounding box center [193, 191] width 101 height 21
click at [200, 192] on input "dik ... dronken" at bounding box center [196, 194] width 7 height 7
radio input "true"
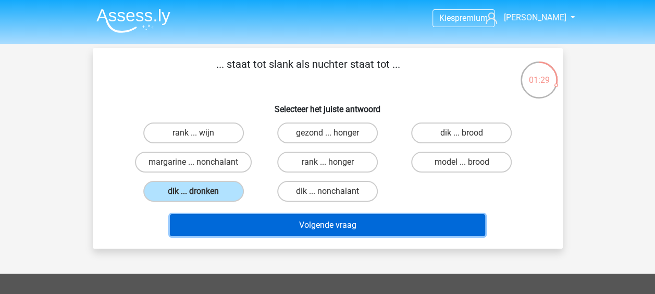
click at [349, 225] on button "Volgende vraag" at bounding box center [327, 225] width 315 height 22
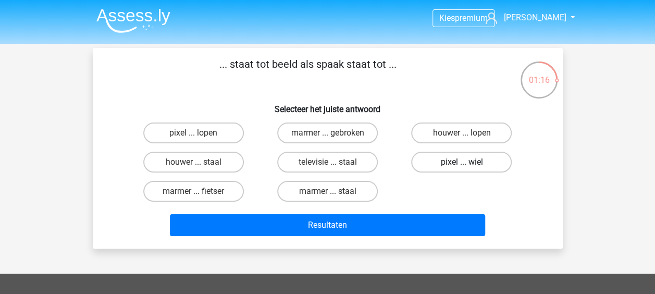
click at [438, 160] on label "pixel ... wiel" at bounding box center [461, 162] width 101 height 21
click at [461, 162] on input "pixel ... wiel" at bounding box center [464, 165] width 7 height 7
radio input "true"
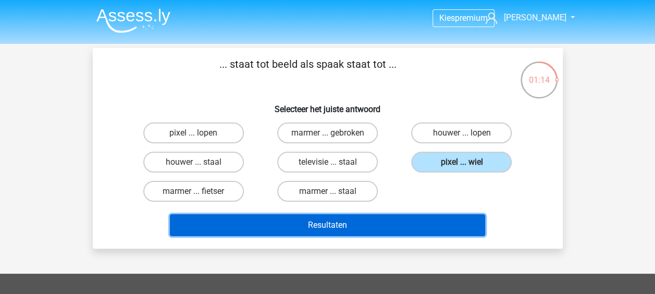
click at [380, 228] on button "Resultaten" at bounding box center [327, 225] width 315 height 22
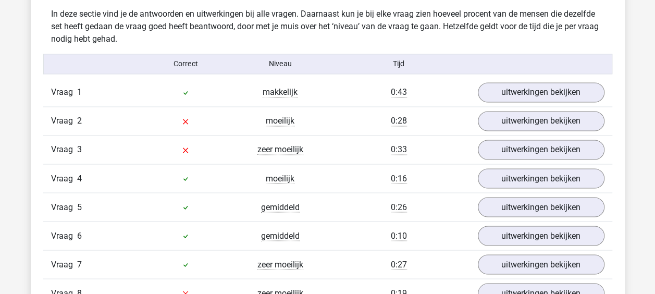
scroll to position [833, 0]
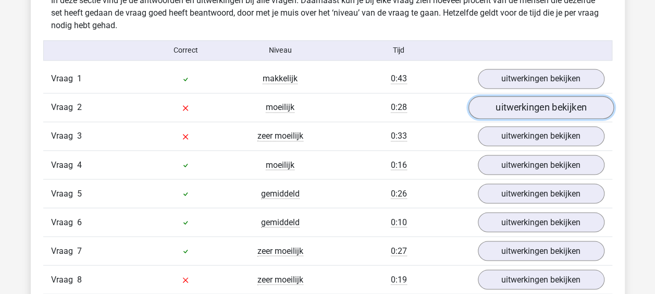
click at [503, 110] on link "uitwerkingen bekijken" at bounding box center [540, 107] width 145 height 23
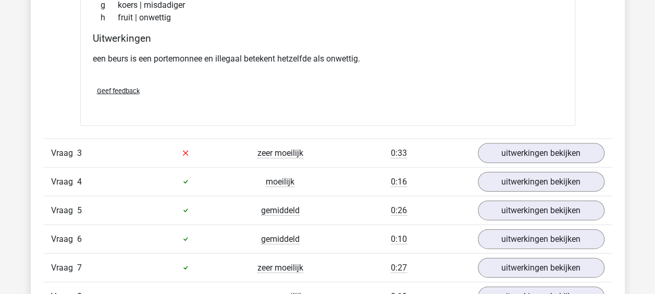
scroll to position [1094, 0]
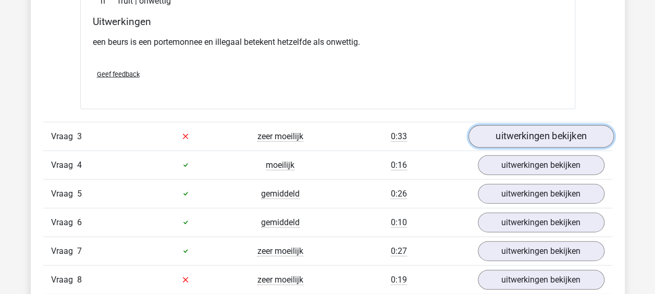
click at [505, 138] on link "uitwerkingen bekijken" at bounding box center [540, 136] width 145 height 23
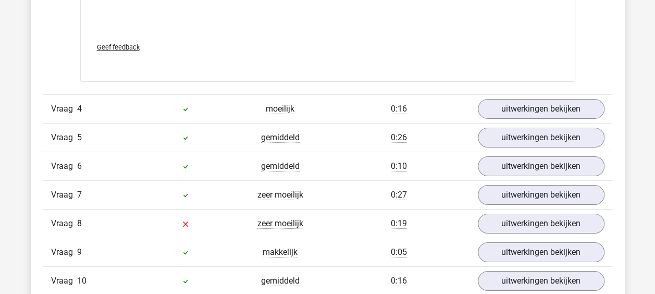
scroll to position [1719, 0]
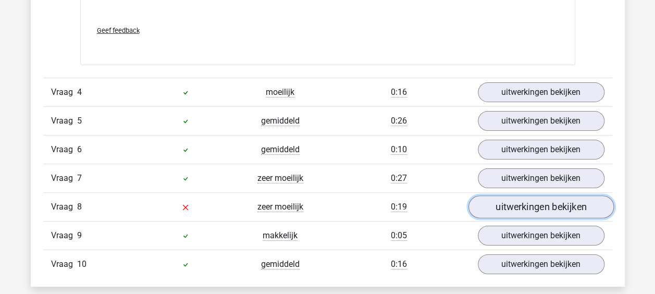
click at [516, 205] on link "uitwerkingen bekijken" at bounding box center [540, 206] width 145 height 23
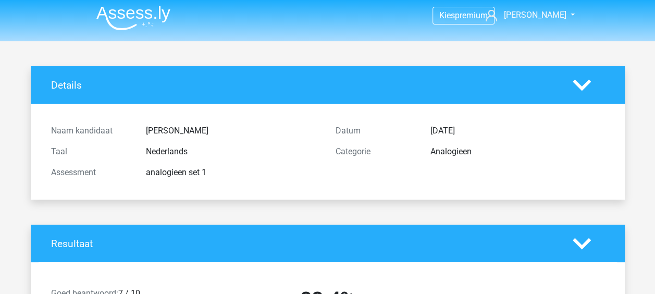
scroll to position [0, 0]
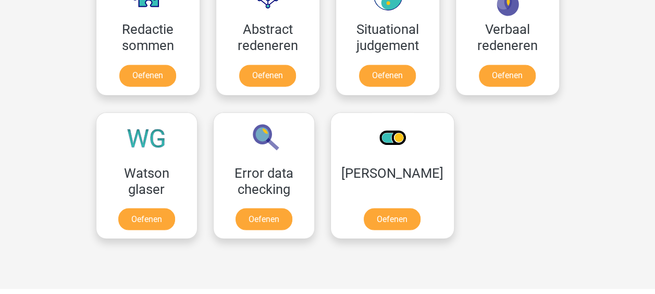
scroll to position [754, 0]
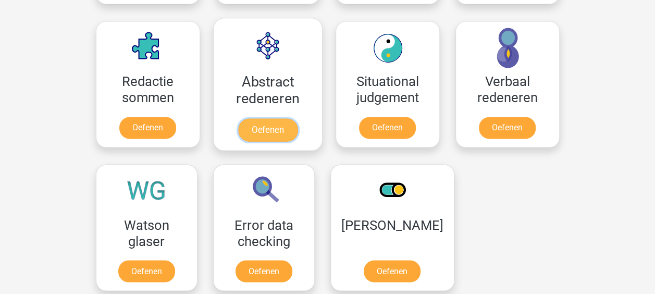
click at [256, 119] on link "Oefenen" at bounding box center [266, 129] width 59 height 23
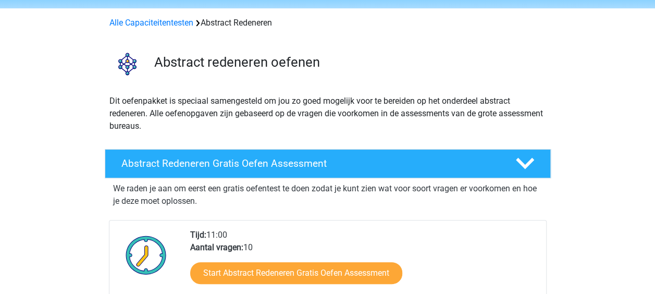
scroll to position [52, 0]
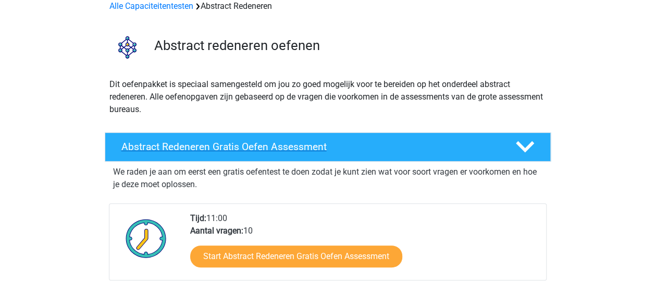
click at [527, 145] on polygon at bounding box center [525, 146] width 18 height 11
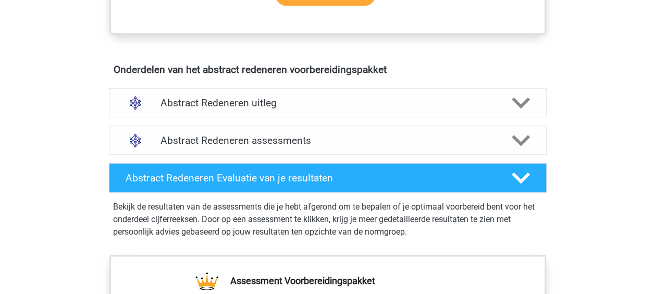
scroll to position [417, 0]
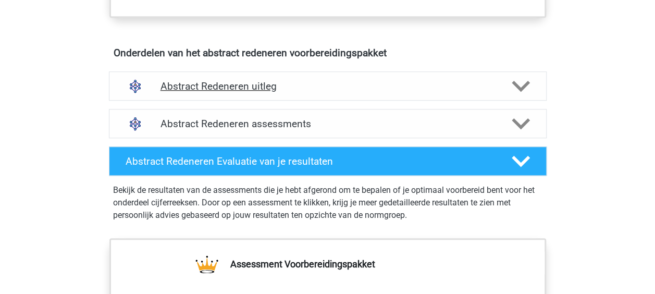
click at [517, 84] on polygon at bounding box center [520, 85] width 18 height 11
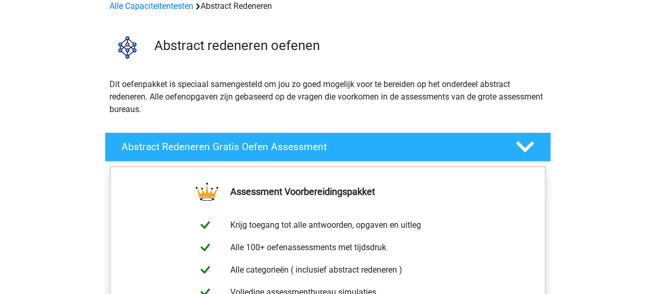
scroll to position [0, 0]
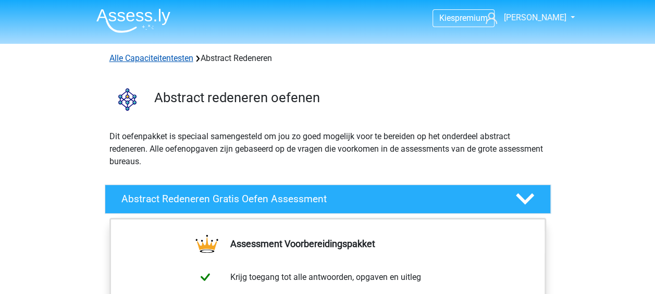
click at [159, 56] on link "Alle Capaciteitentesten" at bounding box center [151, 58] width 84 height 10
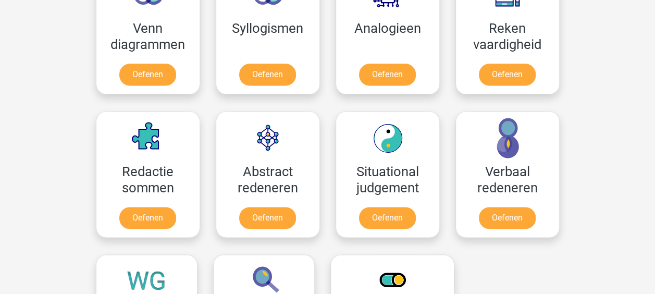
scroll to position [702, 0]
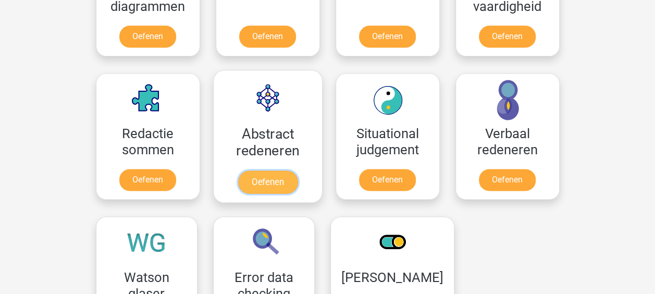
click at [272, 174] on link "Oefenen" at bounding box center [266, 181] width 59 height 23
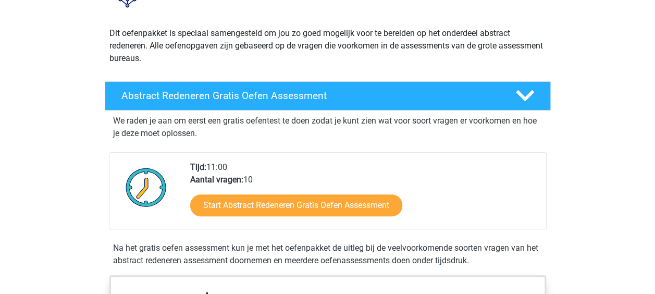
scroll to position [104, 0]
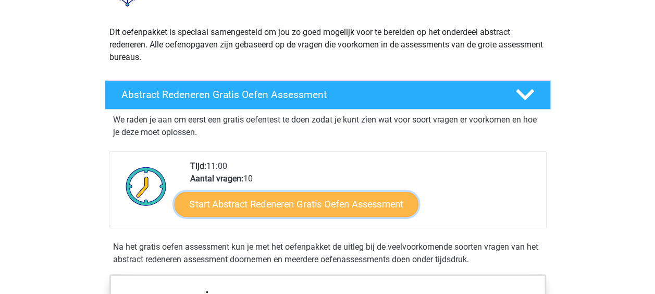
click at [315, 203] on link "Start Abstract Redeneren Gratis Oefen Assessment" at bounding box center [296, 203] width 244 height 25
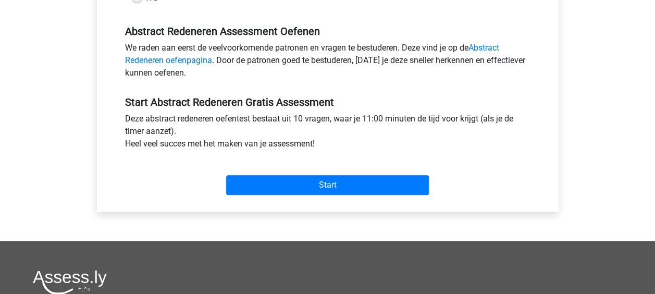
scroll to position [312, 0]
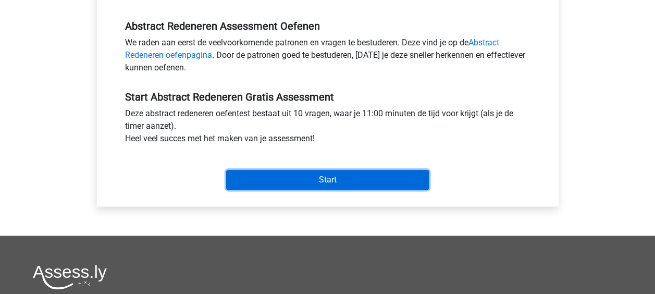
click at [354, 179] on input "Start" at bounding box center [327, 180] width 203 height 20
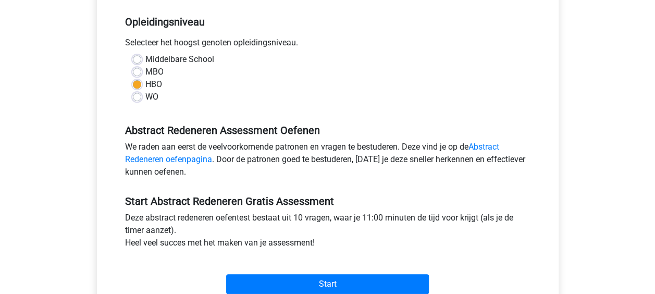
scroll to position [0, 0]
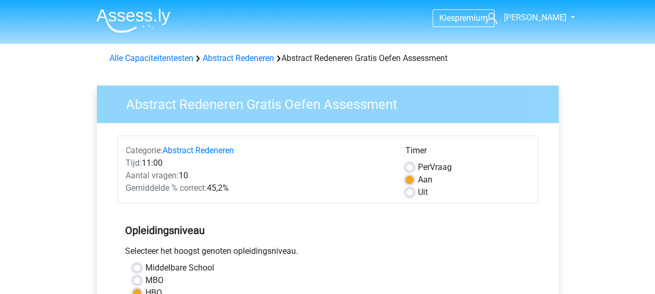
click at [155, 50] on div "Alle Capaciteitentesten Abstract Redeneren Abstract Redeneren Gratis Oefen Asse…" at bounding box center [327, 56] width 495 height 17
click at [154, 56] on link "Alle Capaciteitentesten" at bounding box center [151, 58] width 84 height 10
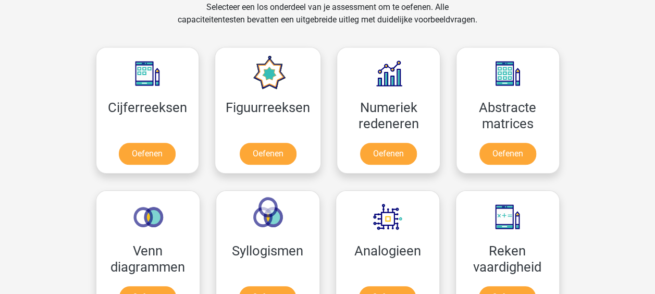
scroll to position [494, 0]
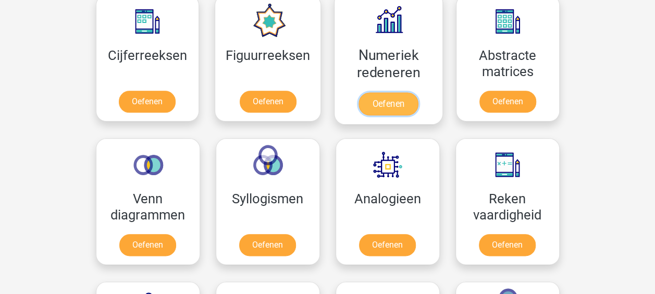
click at [397, 105] on link "Oefenen" at bounding box center [387, 103] width 59 height 23
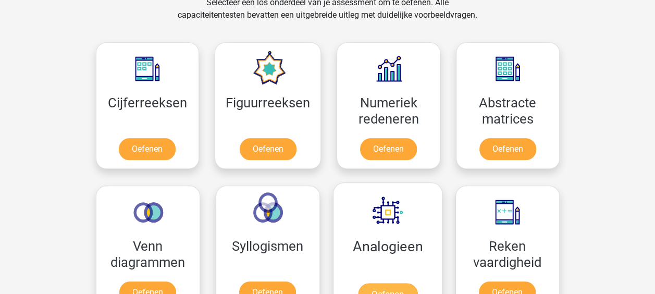
scroll to position [442, 0]
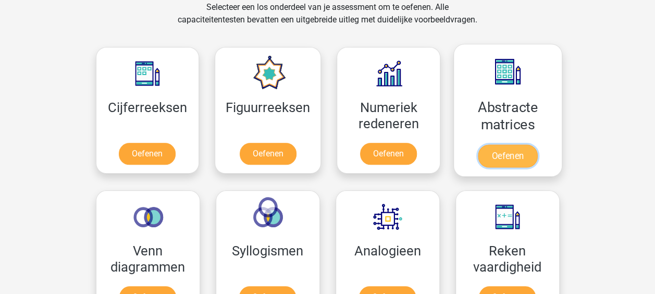
click at [515, 152] on link "Oefenen" at bounding box center [507, 155] width 59 height 23
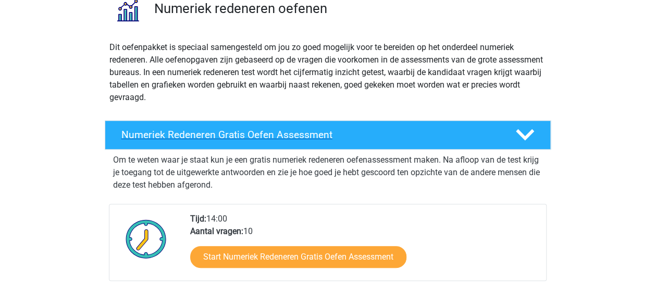
scroll to position [104, 0]
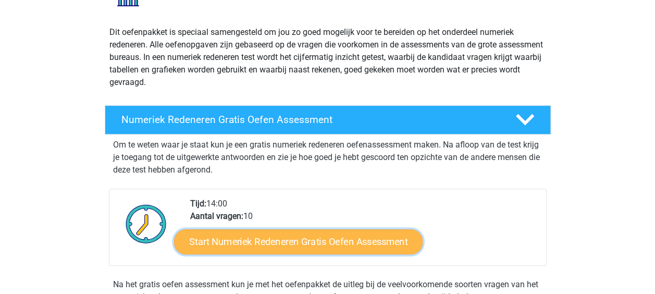
click at [324, 246] on link "Start Numeriek Redeneren Gratis Oefen Assessment" at bounding box center [298, 241] width 248 height 25
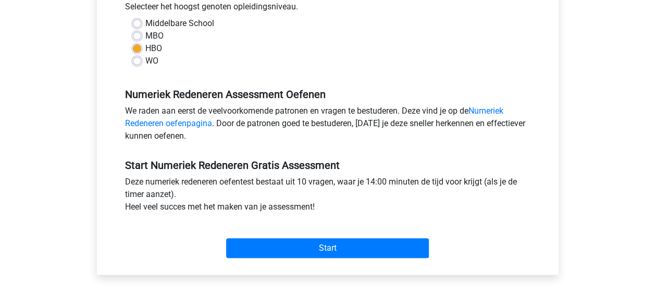
scroll to position [260, 0]
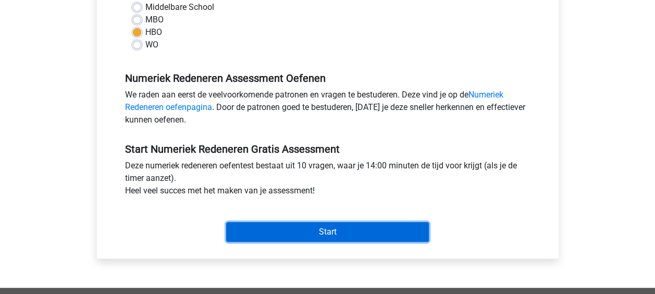
click at [310, 228] on input "Start" at bounding box center [327, 232] width 203 height 20
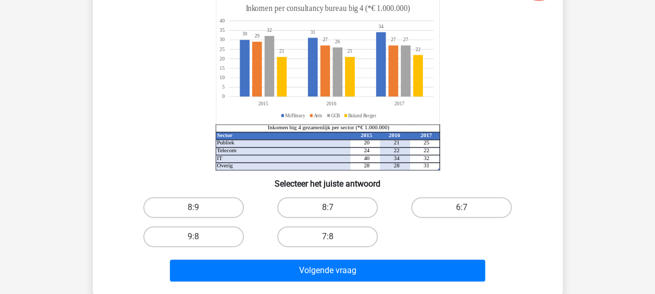
scroll to position [104, 0]
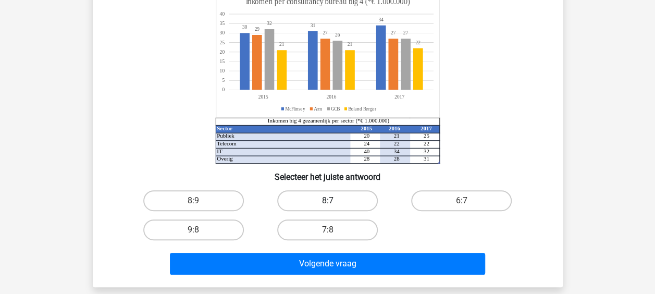
click at [337, 198] on label "8:7" at bounding box center [327, 200] width 101 height 21
click at [334, 200] on input "8:7" at bounding box center [330, 203] width 7 height 7
radio input "true"
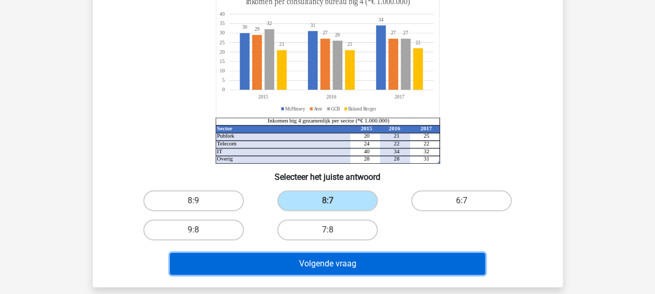
click at [335, 264] on button "Volgende vraag" at bounding box center [327, 264] width 315 height 22
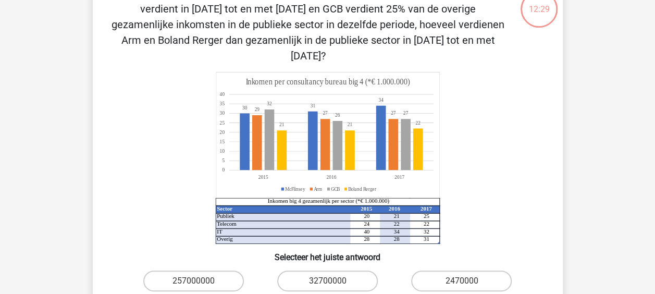
scroll to position [48, 0]
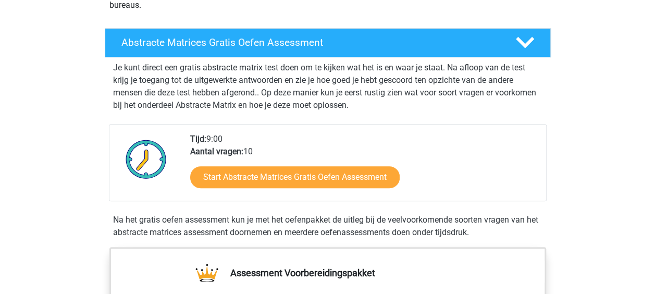
scroll to position [208, 0]
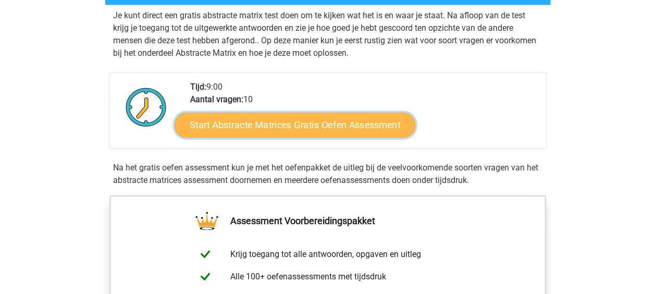
click at [298, 125] on link "Start Abstracte Matrices Gratis Oefen Assessment" at bounding box center [294, 124] width 241 height 25
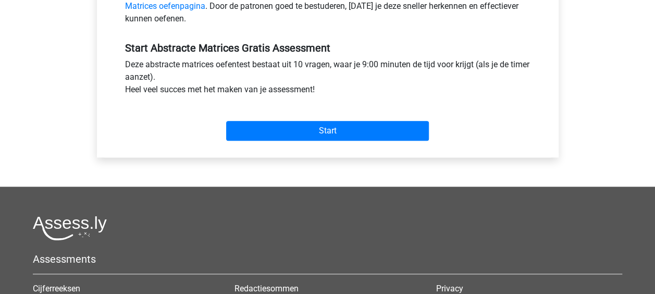
scroll to position [365, 0]
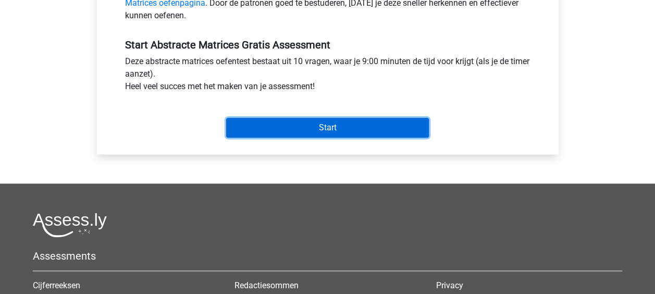
click at [323, 127] on input "Start" at bounding box center [327, 128] width 203 height 20
